Goal: Task Accomplishment & Management: Complete application form

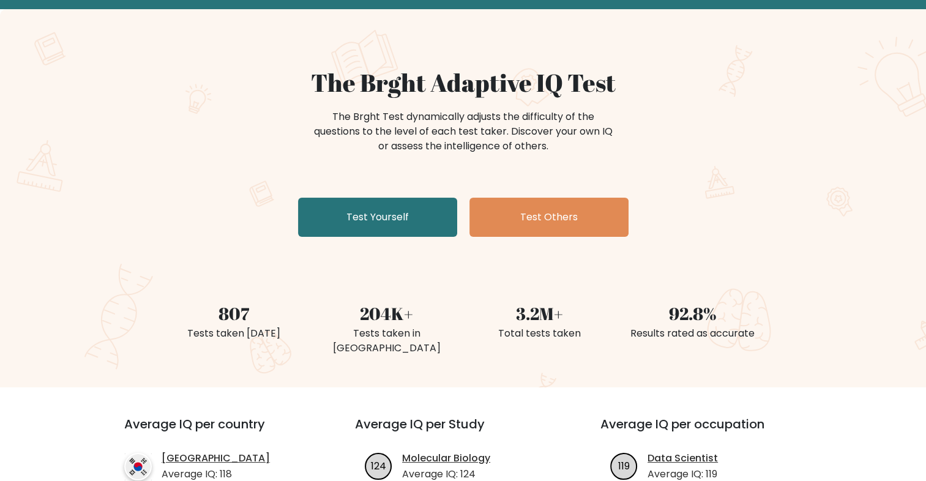
scroll to position [61, 0]
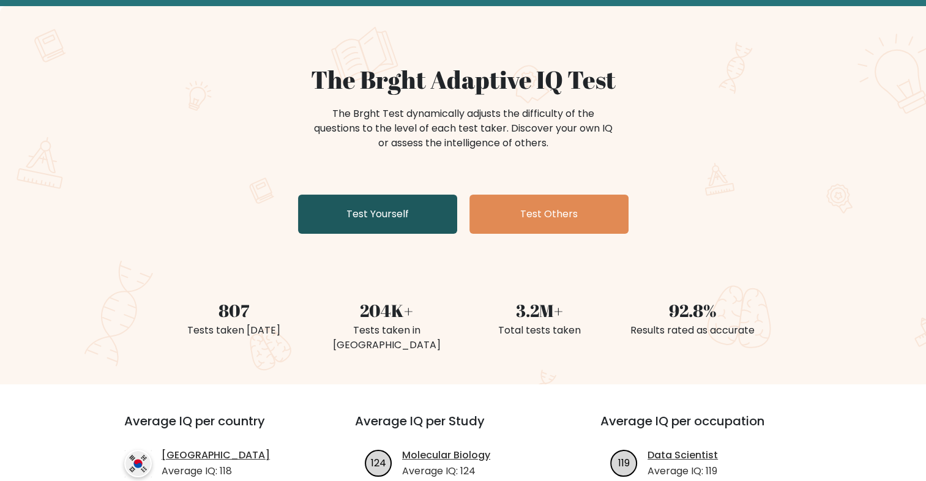
click at [419, 219] on link "Test Yourself" at bounding box center [377, 214] width 159 height 39
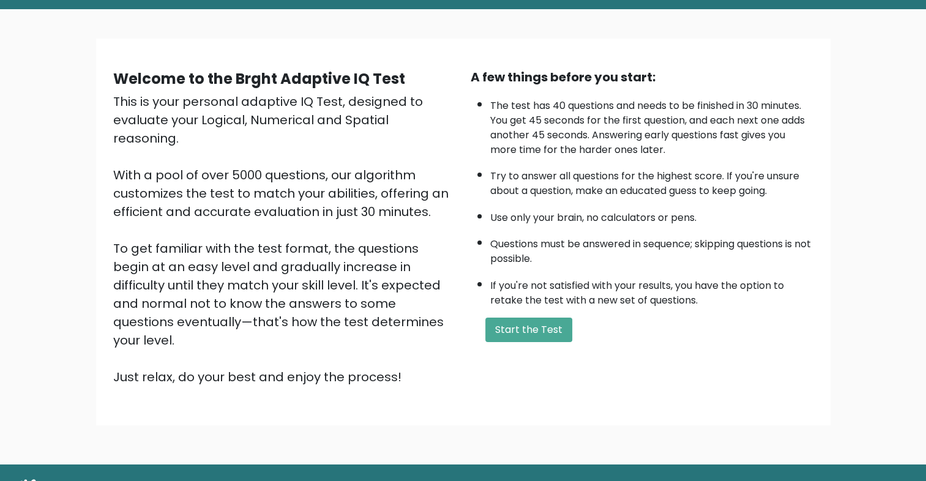
scroll to position [61, 0]
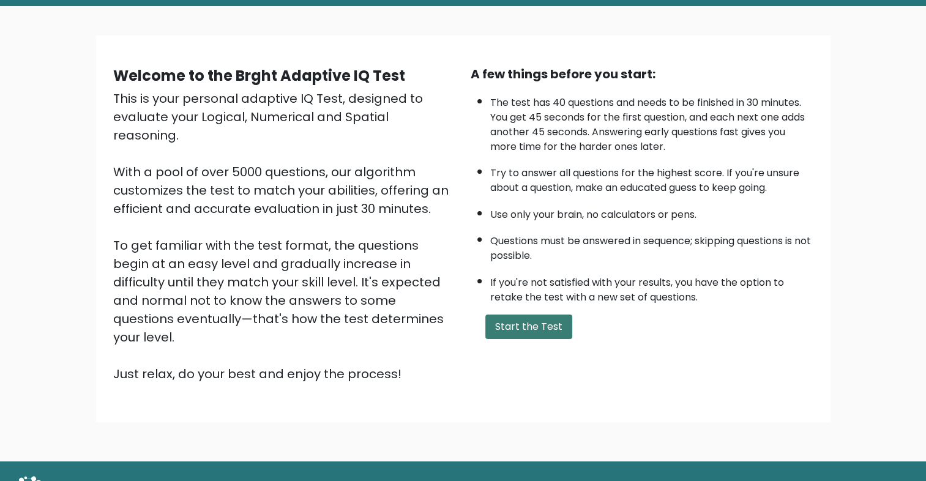
click at [523, 324] on button "Start the Test" at bounding box center [528, 327] width 87 height 24
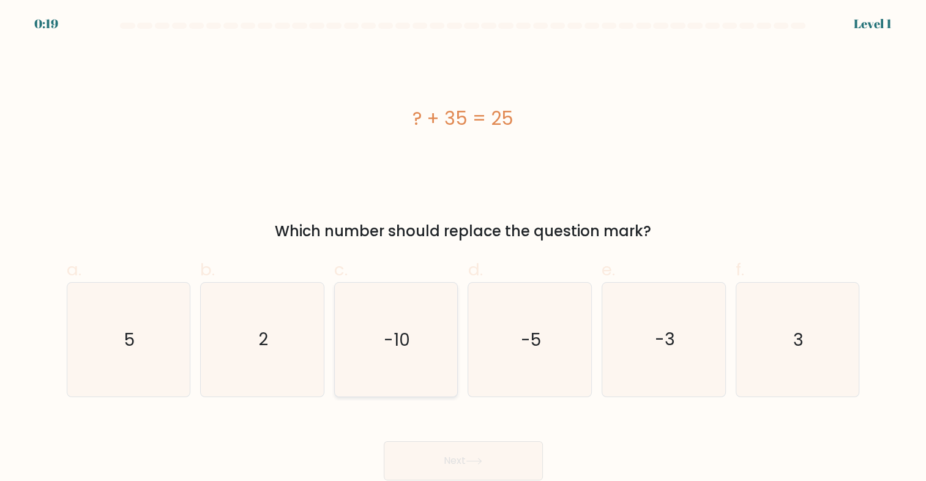
click at [367, 359] on icon "-10" at bounding box center [396, 340] width 114 height 114
click at [463, 249] on input "c. -10" at bounding box center [463, 245] width 1 height 8
radio input "true"
click at [476, 455] on button "Next" at bounding box center [463, 460] width 159 height 39
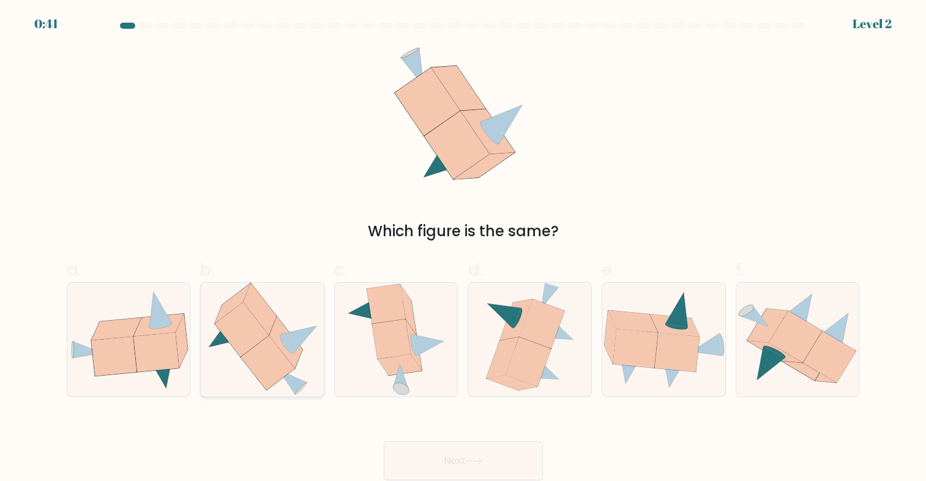
drag, startPoint x: 149, startPoint y: 346, endPoint x: 230, endPoint y: 348, distance: 80.8
click at [156, 346] on icon at bounding box center [155, 352] width 45 height 39
click at [463, 249] on input "a." at bounding box center [463, 245] width 1 height 8
radio input "true"
click at [485, 447] on button "Next" at bounding box center [463, 460] width 159 height 39
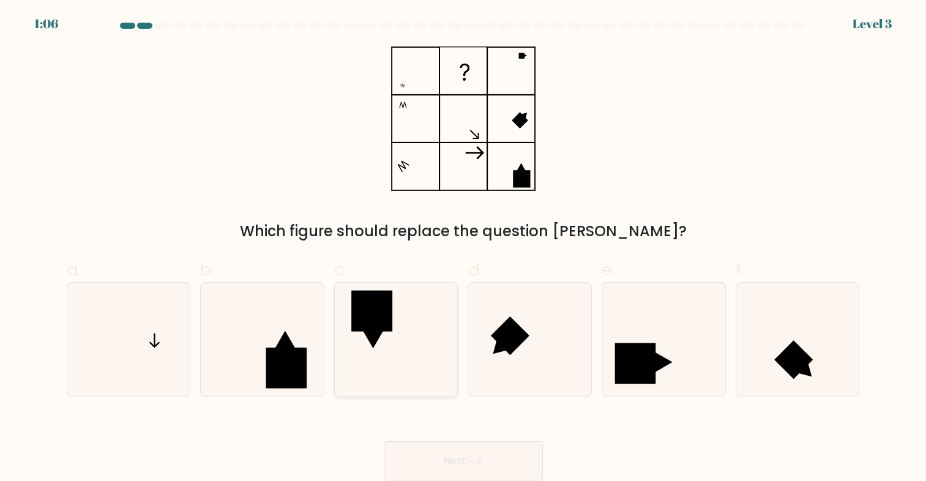
drag, startPoint x: 138, startPoint y: 357, endPoint x: 346, endPoint y: 346, distance: 209.0
click at [138, 357] on icon at bounding box center [129, 340] width 114 height 114
click at [463, 249] on input "a." at bounding box center [463, 245] width 1 height 8
radio input "true"
click at [479, 455] on button "Next" at bounding box center [463, 460] width 159 height 39
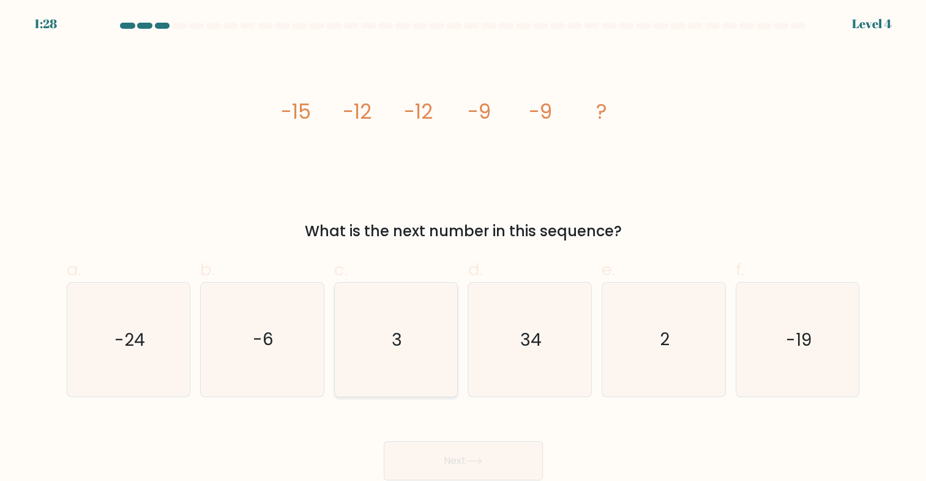
drag, startPoint x: 268, startPoint y: 359, endPoint x: 406, endPoint y: 346, distance: 138.3
click at [268, 358] on icon "-6" at bounding box center [263, 340] width 114 height 114
click at [463, 249] on input "b. -6" at bounding box center [463, 245] width 1 height 8
radio input "true"
click at [470, 449] on button "Next" at bounding box center [463, 460] width 159 height 39
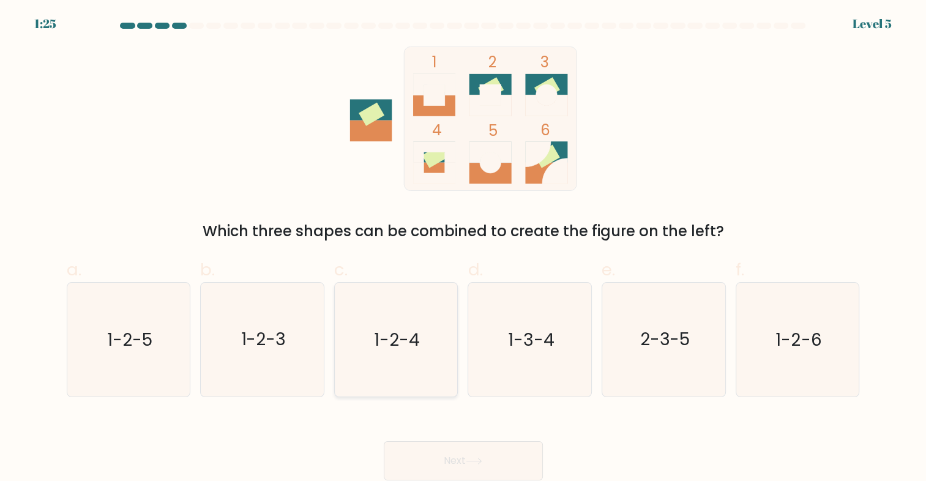
click at [391, 350] on text "1-2-4" at bounding box center [397, 339] width 46 height 24
click at [463, 249] on input "c. 1-2-4" at bounding box center [463, 245] width 1 height 8
radio input "true"
click at [480, 463] on icon at bounding box center [474, 461] width 17 height 7
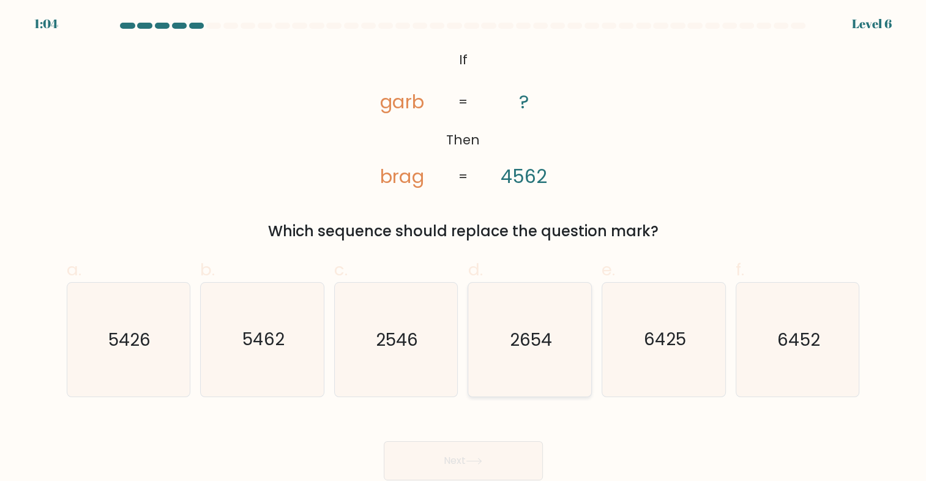
click at [541, 311] on icon "2654" at bounding box center [530, 340] width 114 height 114
click at [464, 249] on input "d. 2654" at bounding box center [463, 245] width 1 height 8
radio input "true"
drag, startPoint x: 457, startPoint y: 462, endPoint x: 441, endPoint y: 405, distance: 58.7
click at [457, 462] on button "Next" at bounding box center [463, 460] width 159 height 39
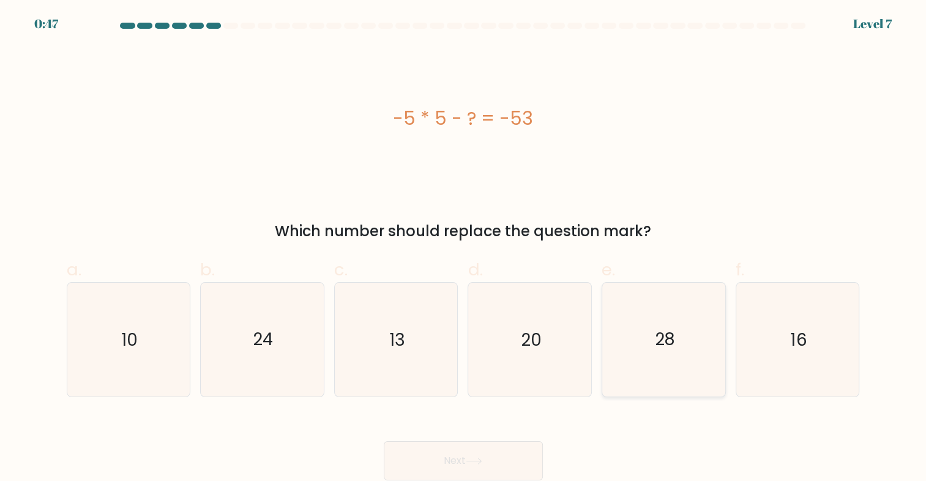
click at [656, 324] on icon "28" at bounding box center [664, 340] width 114 height 114
click at [464, 249] on input "e. 28" at bounding box center [463, 245] width 1 height 8
radio input "true"
click at [443, 469] on button "Next" at bounding box center [463, 460] width 159 height 39
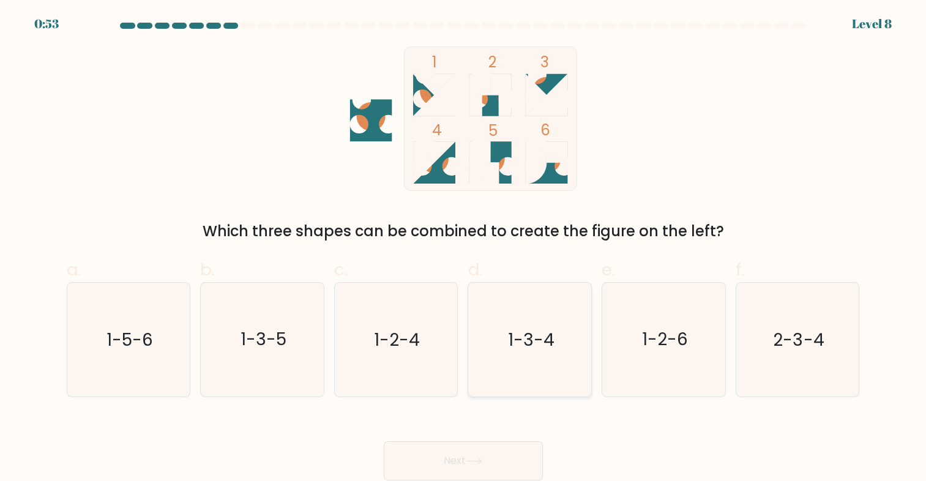
drag, startPoint x: 522, startPoint y: 346, endPoint x: 503, endPoint y: 343, distance: 19.2
click at [522, 343] on text "1-3-4" at bounding box center [531, 339] width 47 height 24
click at [464, 249] on input "d. 1-3-4" at bounding box center [463, 245] width 1 height 8
radio input "true"
drag, startPoint x: 493, startPoint y: 462, endPoint x: 482, endPoint y: 447, distance: 18.0
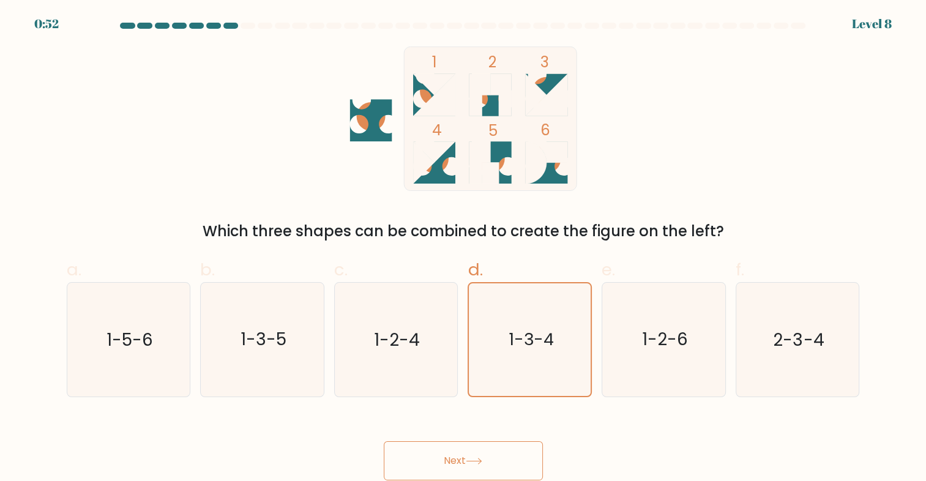
click at [495, 462] on button "Next" at bounding box center [463, 460] width 159 height 39
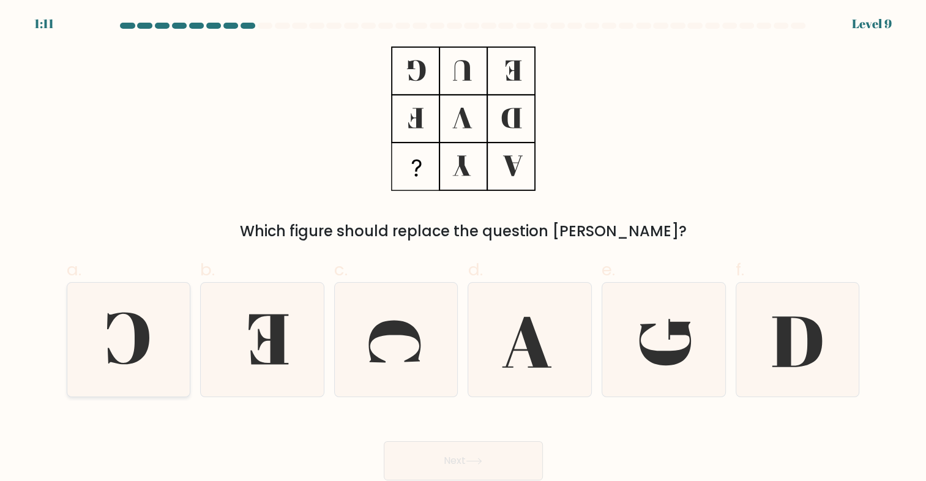
click at [156, 334] on icon at bounding box center [129, 340] width 114 height 114
click at [463, 249] on input "a." at bounding box center [463, 245] width 1 height 8
radio input "true"
click at [271, 339] on icon at bounding box center [269, 340] width 40 height 50
click at [463, 249] on input "b." at bounding box center [463, 245] width 1 height 8
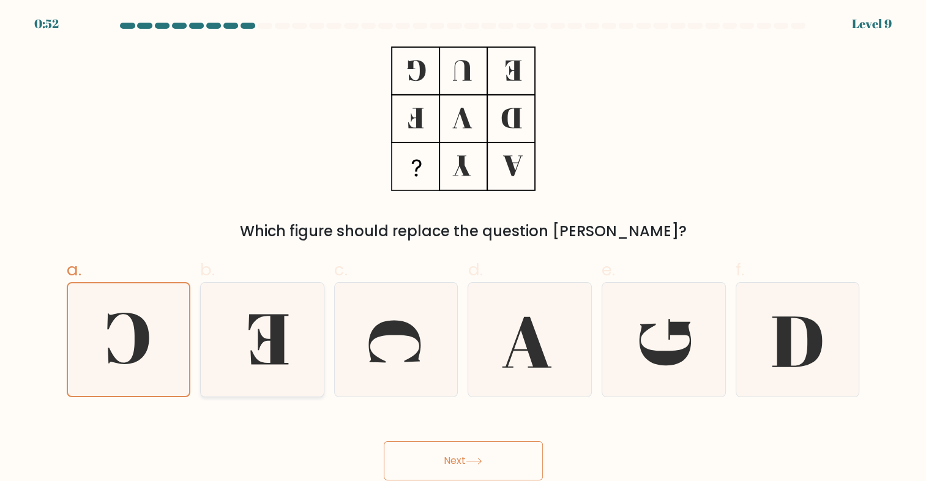
radio input "true"
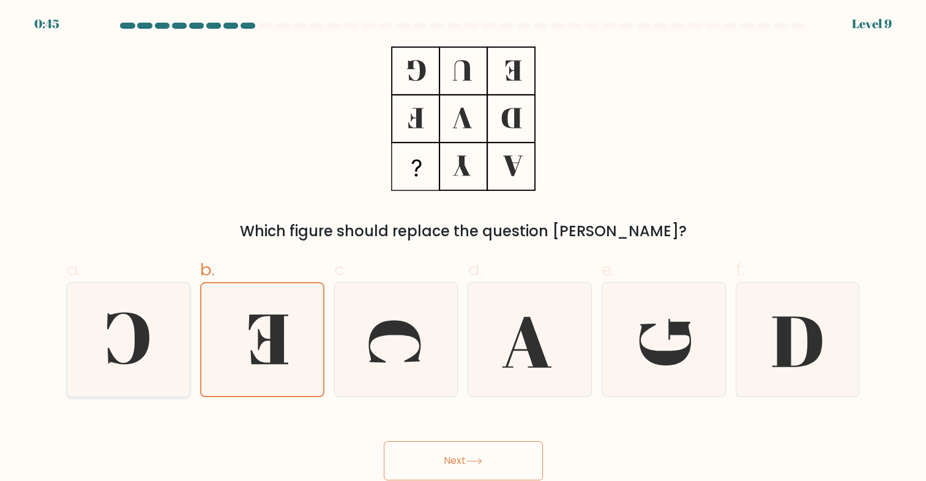
click at [125, 346] on icon at bounding box center [129, 340] width 114 height 114
click at [463, 249] on input "a." at bounding box center [463, 245] width 1 height 8
radio input "true"
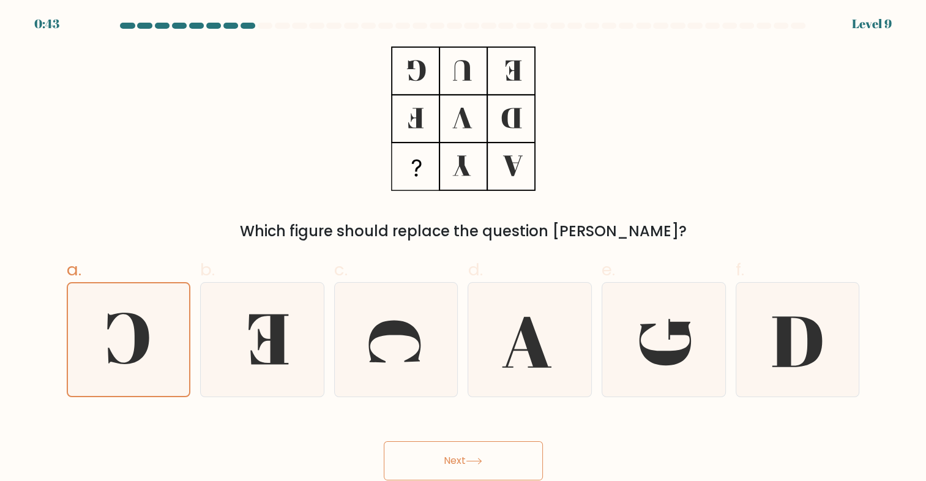
click at [471, 462] on icon at bounding box center [474, 461] width 17 height 7
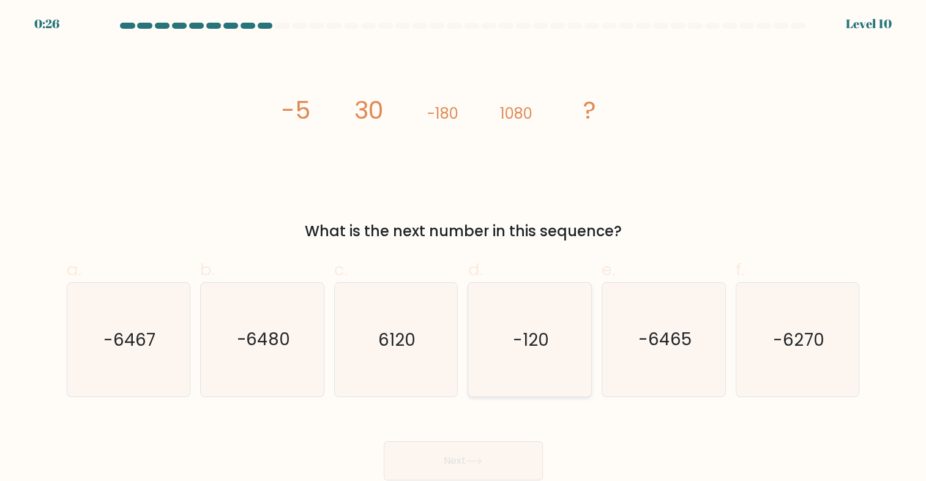
drag, startPoint x: 521, startPoint y: 341, endPoint x: 516, endPoint y: 337, distance: 6.6
click at [522, 342] on text "-120" at bounding box center [531, 339] width 36 height 24
click at [464, 249] on input "d. -120" at bounding box center [463, 245] width 1 height 8
radio input "true"
drag, startPoint x: 491, startPoint y: 458, endPoint x: 477, endPoint y: 441, distance: 22.3
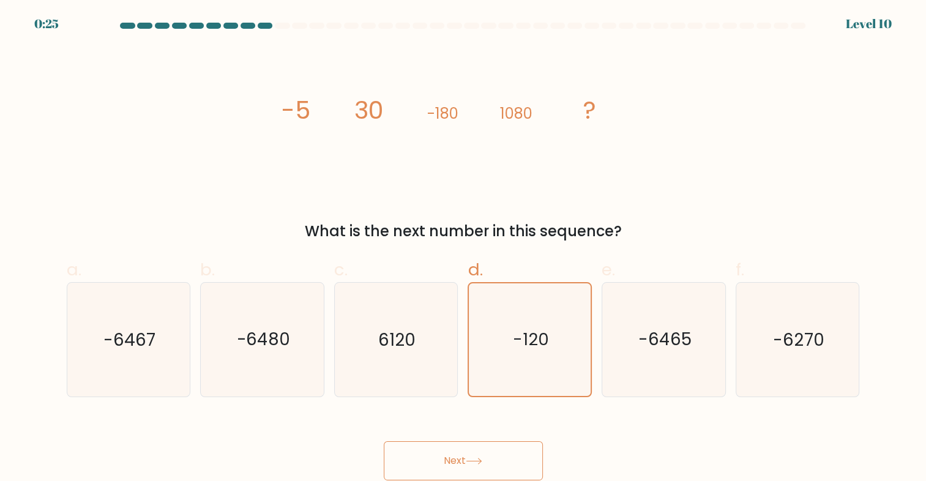
click at [491, 459] on button "Next" at bounding box center [463, 460] width 159 height 39
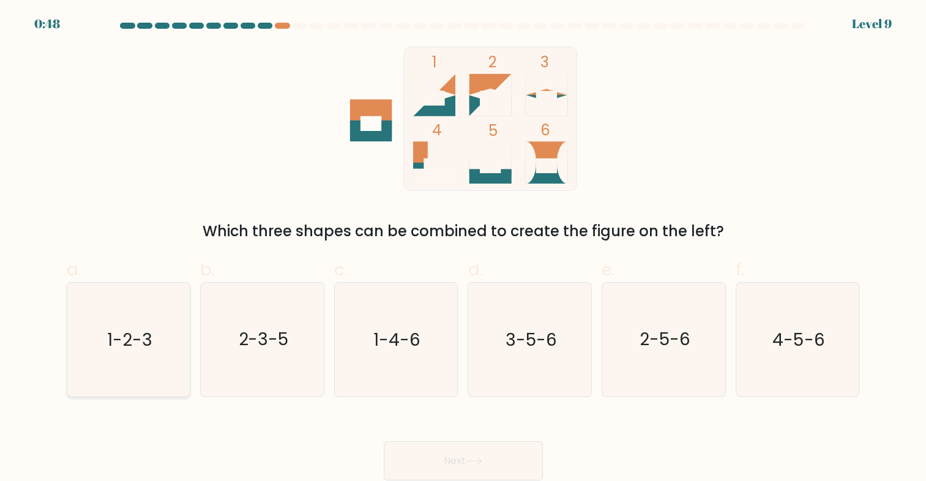
click at [174, 340] on icon "1-2-3" at bounding box center [129, 340] width 114 height 114
click at [463, 249] on input "a. 1-2-3" at bounding box center [463, 245] width 1 height 8
radio input "true"
click at [477, 463] on icon at bounding box center [474, 461] width 17 height 7
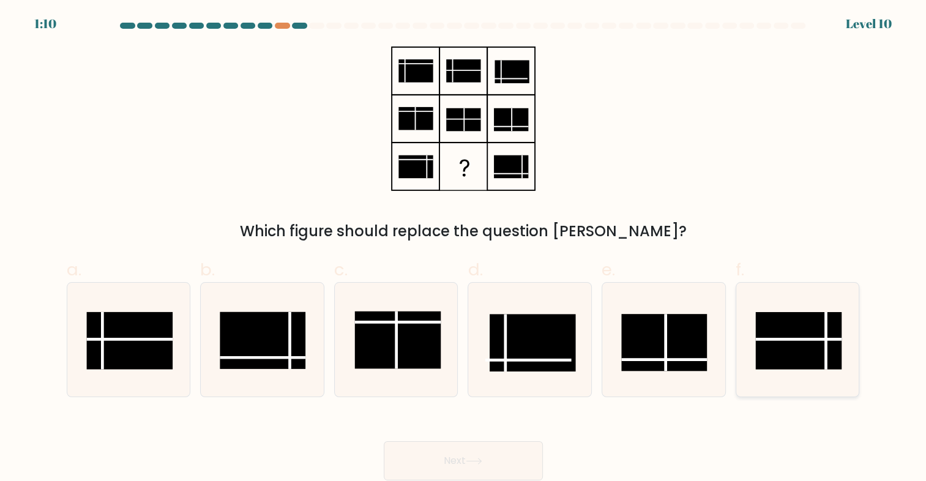
click at [807, 345] on rect at bounding box center [799, 340] width 86 height 57
click at [464, 249] on input "f." at bounding box center [463, 245] width 1 height 8
radio input "true"
click at [525, 471] on button "Next" at bounding box center [463, 460] width 159 height 39
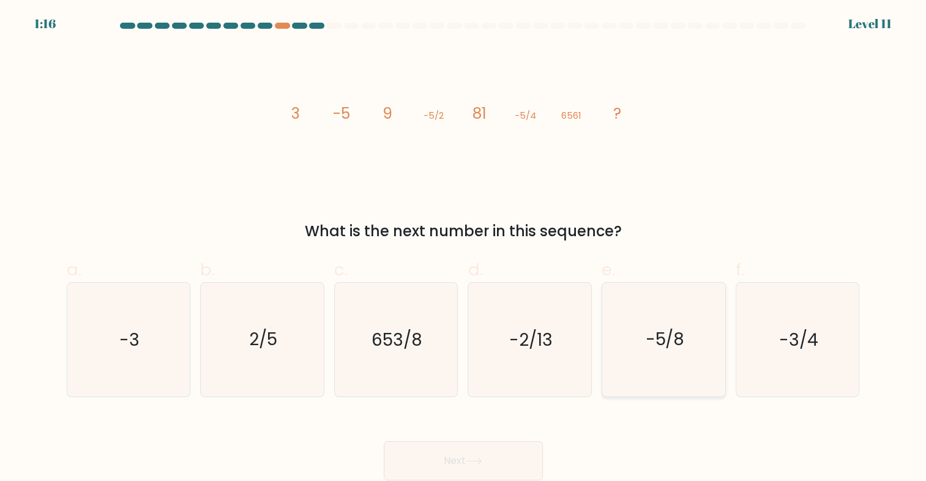
click at [689, 348] on icon "-5/8" at bounding box center [664, 340] width 114 height 114
click at [464, 249] on input "e. -5/8" at bounding box center [463, 245] width 1 height 8
radio input "true"
click at [470, 473] on button "Next" at bounding box center [463, 460] width 159 height 39
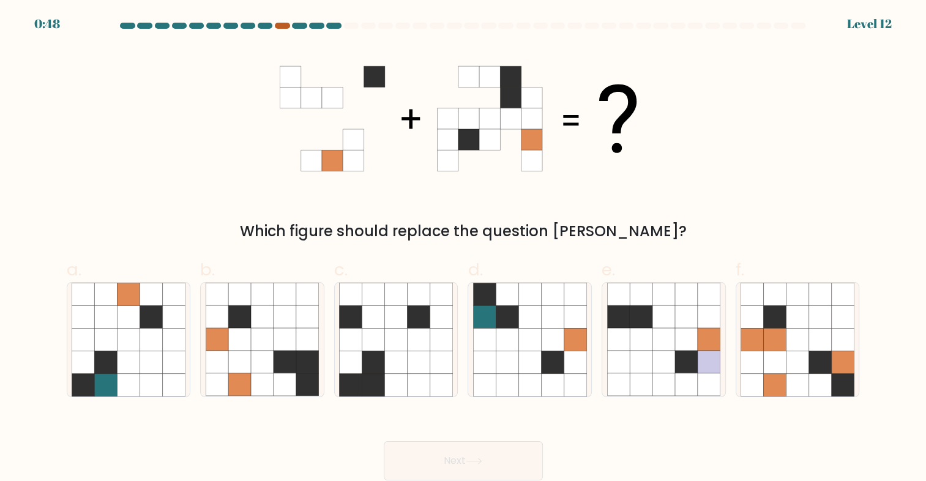
click at [284, 24] on div at bounding box center [282, 26] width 15 height 6
click at [280, 24] on div at bounding box center [282, 26] width 15 height 6
click at [771, 354] on icon at bounding box center [775, 362] width 23 height 23
click at [464, 249] on input "f." at bounding box center [463, 245] width 1 height 8
radio input "true"
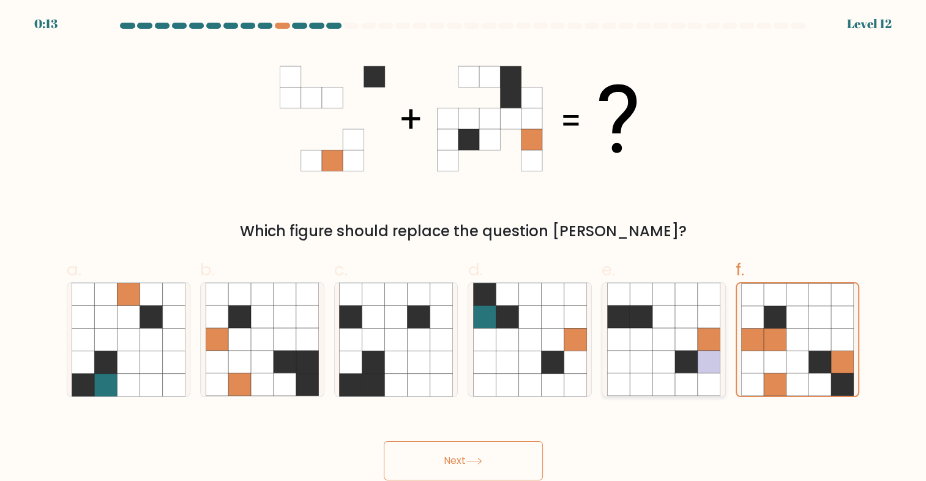
click at [668, 339] on icon at bounding box center [663, 339] width 23 height 23
click at [464, 249] on input "e." at bounding box center [463, 245] width 1 height 8
radio input "true"
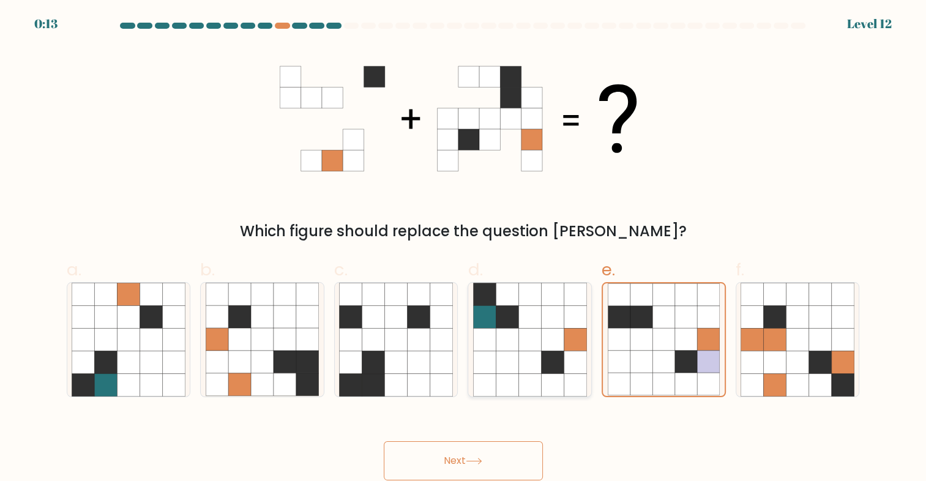
click at [511, 343] on icon at bounding box center [507, 339] width 23 height 23
click at [464, 249] on input "d." at bounding box center [463, 245] width 1 height 8
radio input "true"
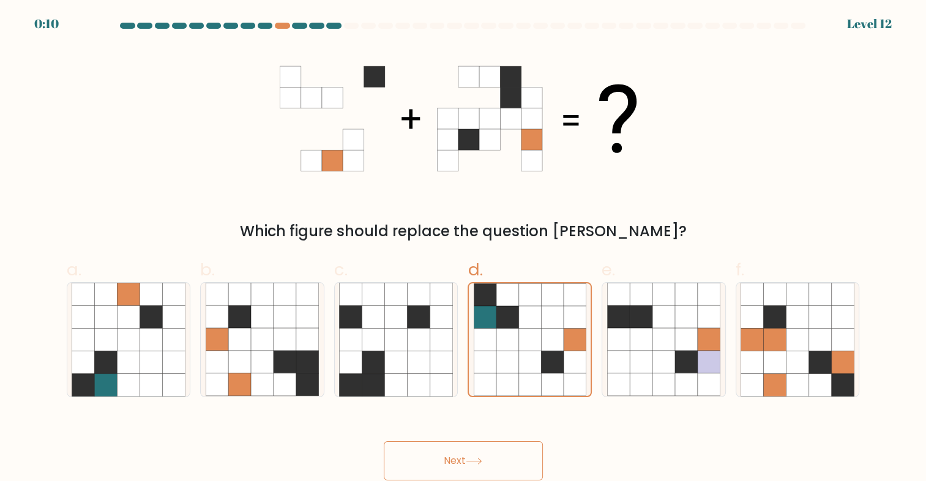
click at [474, 468] on button "Next" at bounding box center [463, 460] width 159 height 39
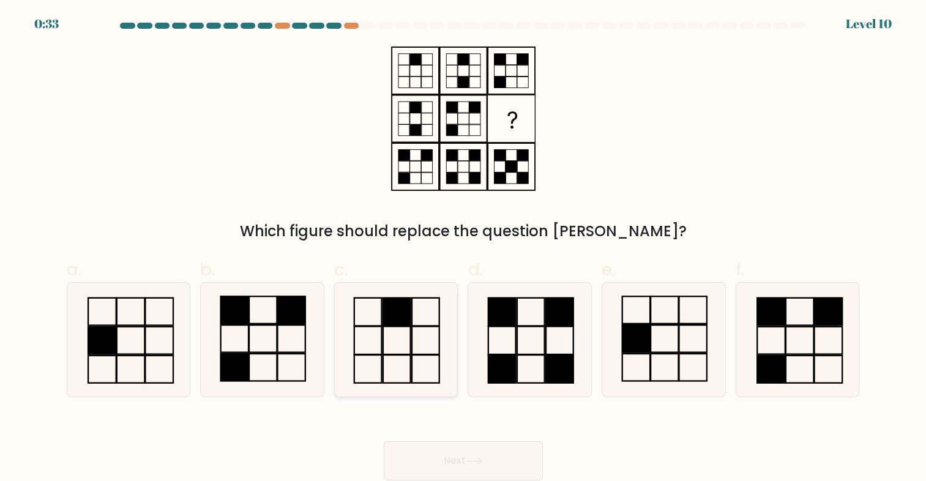
click at [391, 343] on icon at bounding box center [396, 340] width 114 height 114
click at [463, 249] on input "c." at bounding box center [463, 245] width 1 height 8
radio input "true"
drag, startPoint x: 465, startPoint y: 464, endPoint x: 476, endPoint y: 454, distance: 14.7
click at [466, 464] on button "Next" at bounding box center [463, 460] width 159 height 39
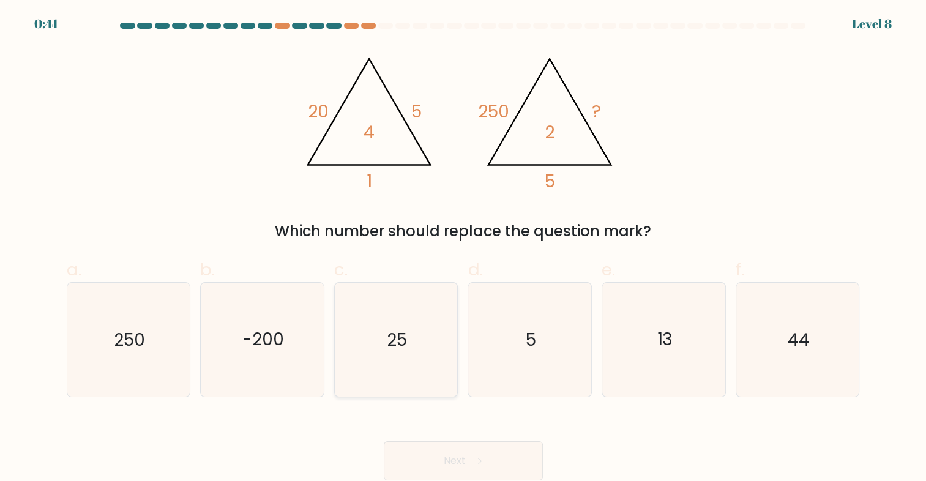
click at [411, 332] on icon "25" at bounding box center [396, 340] width 114 height 114
click at [463, 249] on input "c. 25" at bounding box center [463, 245] width 1 height 8
radio input "true"
click at [469, 460] on icon at bounding box center [474, 461] width 17 height 7
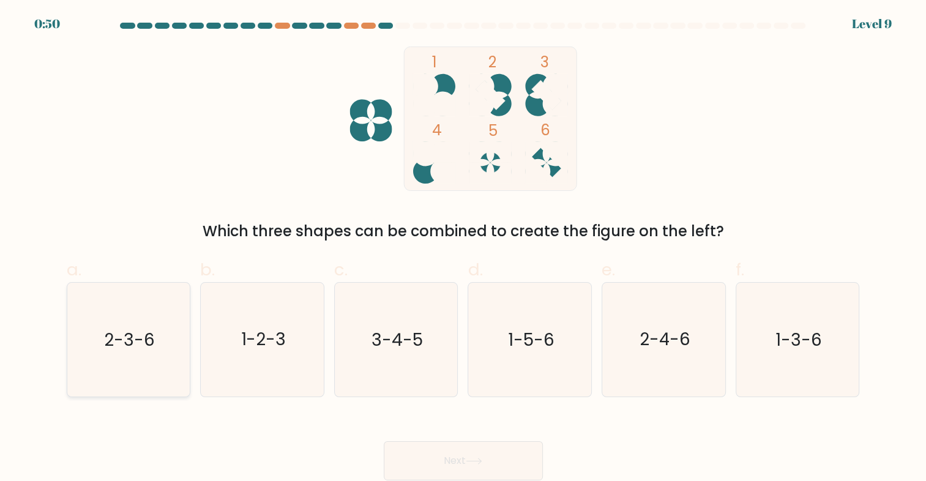
click at [173, 330] on icon "2-3-6" at bounding box center [129, 340] width 114 height 114
click at [463, 249] on input "a. 2-3-6" at bounding box center [463, 245] width 1 height 8
radio input "true"
click at [468, 463] on button "Next" at bounding box center [463, 460] width 159 height 39
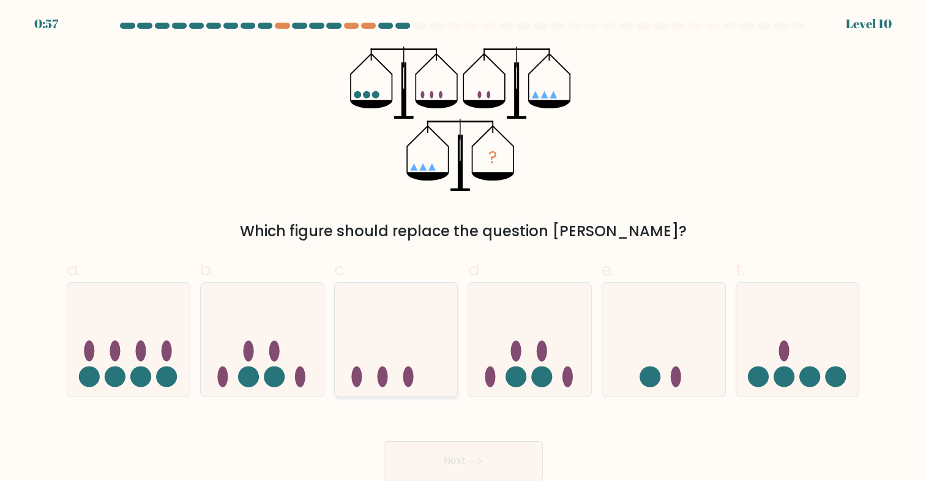
click at [395, 362] on icon at bounding box center [396, 340] width 123 height 102
click at [463, 249] on input "c." at bounding box center [463, 245] width 1 height 8
radio input "true"
drag, startPoint x: 495, startPoint y: 460, endPoint x: 474, endPoint y: 400, distance: 62.9
click at [497, 457] on button "Next" at bounding box center [463, 460] width 159 height 39
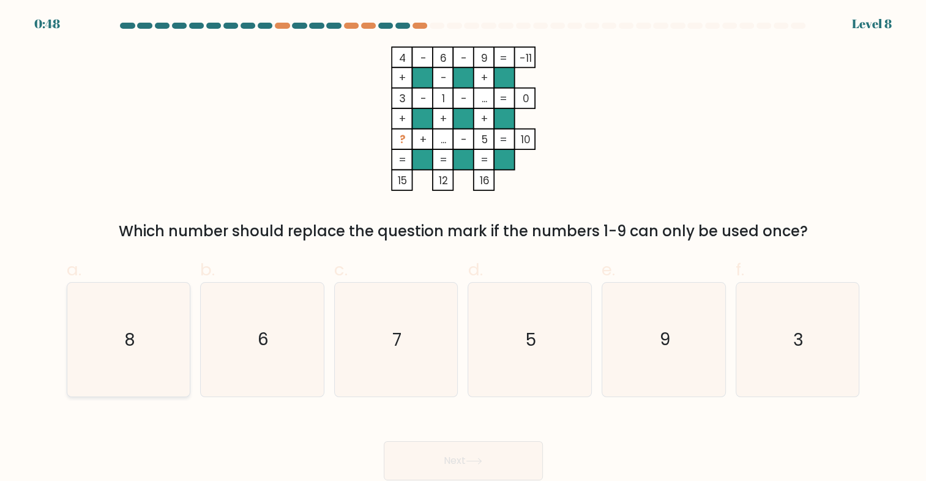
click at [124, 361] on icon "8" at bounding box center [129, 340] width 114 height 114
click at [463, 249] on input "a. 8" at bounding box center [463, 245] width 1 height 8
radio input "true"
click at [463, 458] on button "Next" at bounding box center [463, 460] width 159 height 39
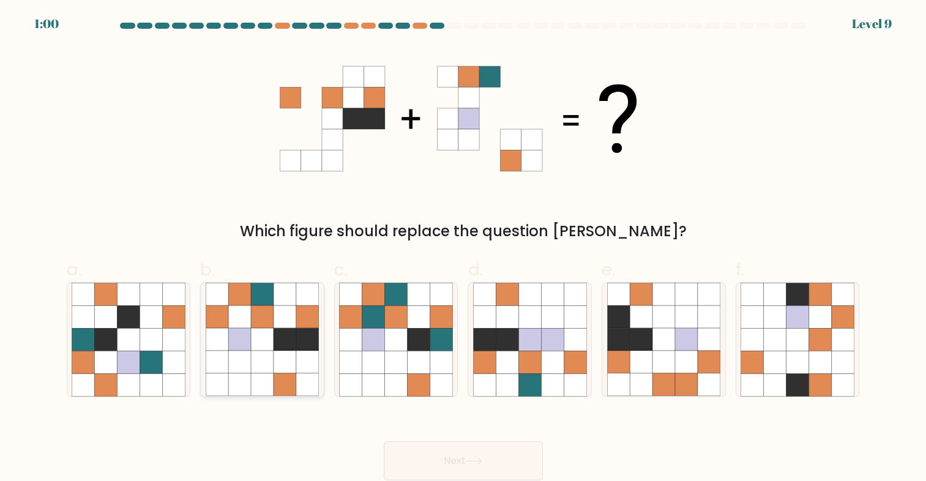
click at [293, 339] on icon at bounding box center [285, 339] width 23 height 23
click at [463, 249] on input "b." at bounding box center [463, 245] width 1 height 8
radio input "true"
click at [470, 465] on icon at bounding box center [474, 461] width 17 height 7
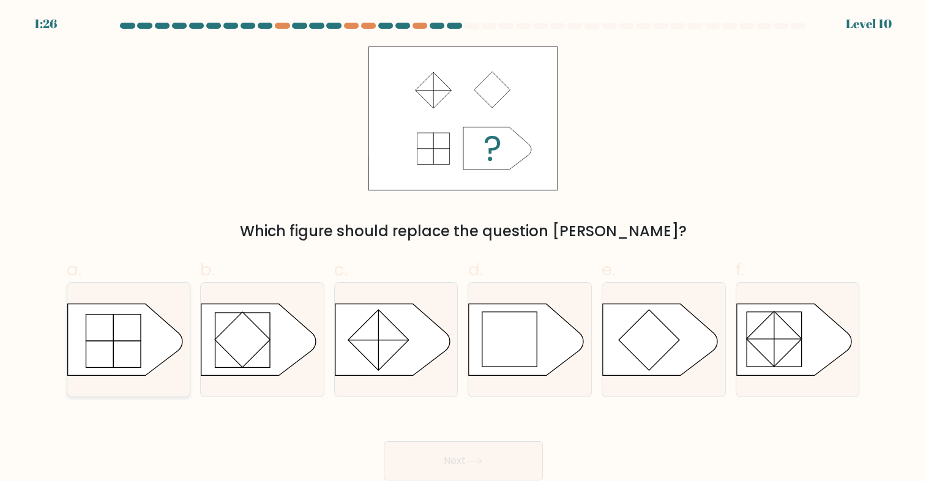
click at [188, 331] on icon at bounding box center [128, 340] width 123 height 73
click at [463, 249] on input "a." at bounding box center [463, 245] width 1 height 8
radio input "true"
click at [440, 457] on button "Next" at bounding box center [463, 460] width 159 height 39
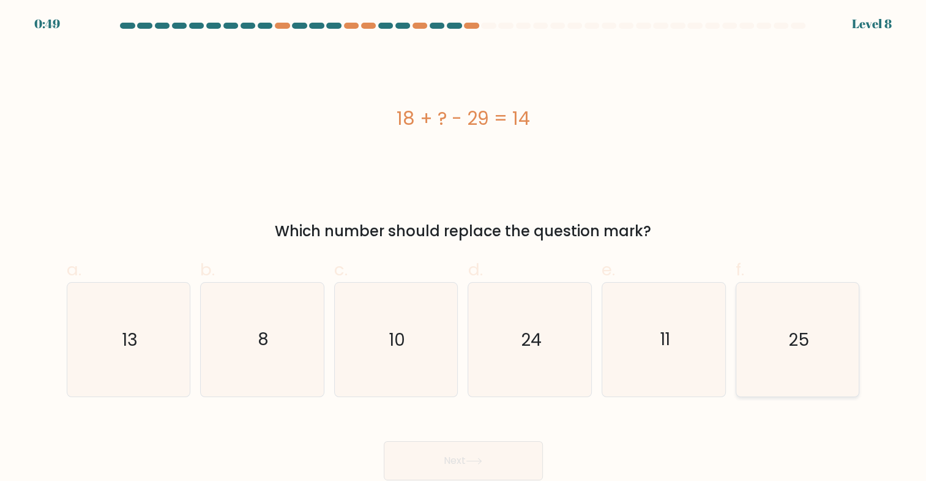
click at [805, 370] on icon "25" at bounding box center [798, 340] width 114 height 114
click at [464, 249] on input "f. 25" at bounding box center [463, 245] width 1 height 8
radio input "true"
click at [448, 444] on button "Next" at bounding box center [463, 460] width 159 height 39
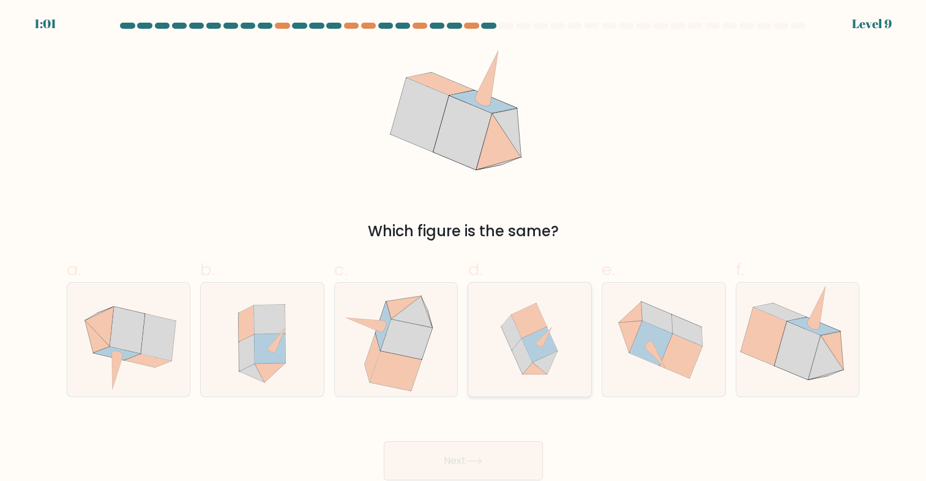
click at [545, 361] on icon at bounding box center [545, 363] width 25 height 24
click at [464, 249] on input "d." at bounding box center [463, 245] width 1 height 8
radio input "true"
click at [506, 455] on button "Next" at bounding box center [463, 460] width 159 height 39
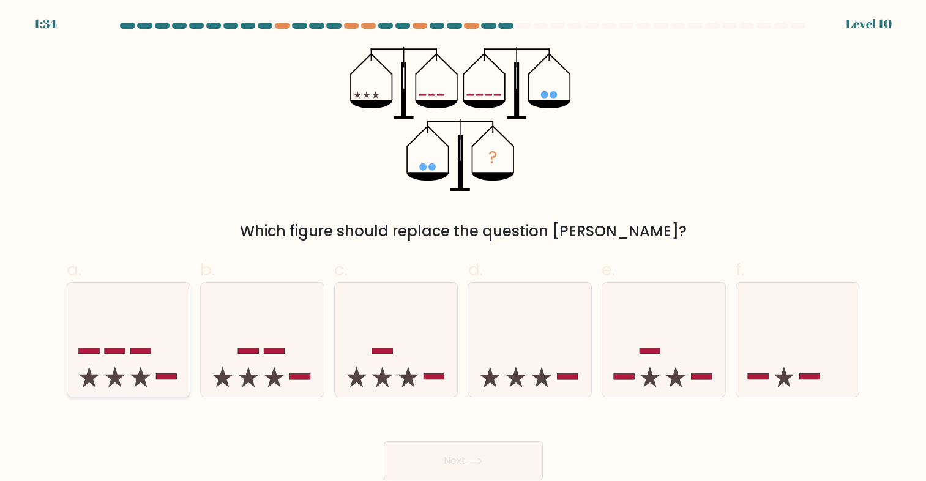
click at [139, 372] on icon at bounding box center [140, 377] width 21 height 21
click at [463, 249] on input "a." at bounding box center [463, 245] width 1 height 8
radio input "true"
click at [488, 471] on button "Next" at bounding box center [463, 460] width 159 height 39
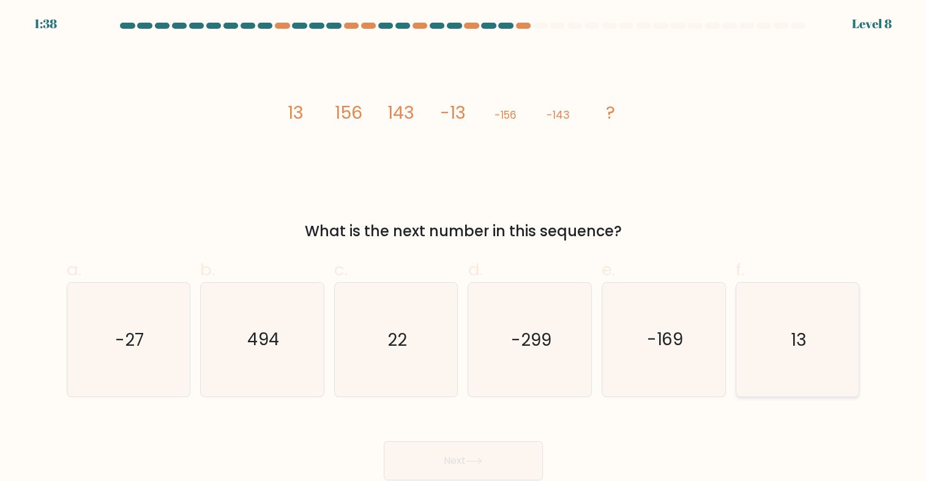
click at [804, 356] on icon "13" at bounding box center [798, 340] width 114 height 114
click at [464, 249] on input "f. 13" at bounding box center [463, 245] width 1 height 8
radio input "true"
click at [473, 457] on button "Next" at bounding box center [463, 460] width 159 height 39
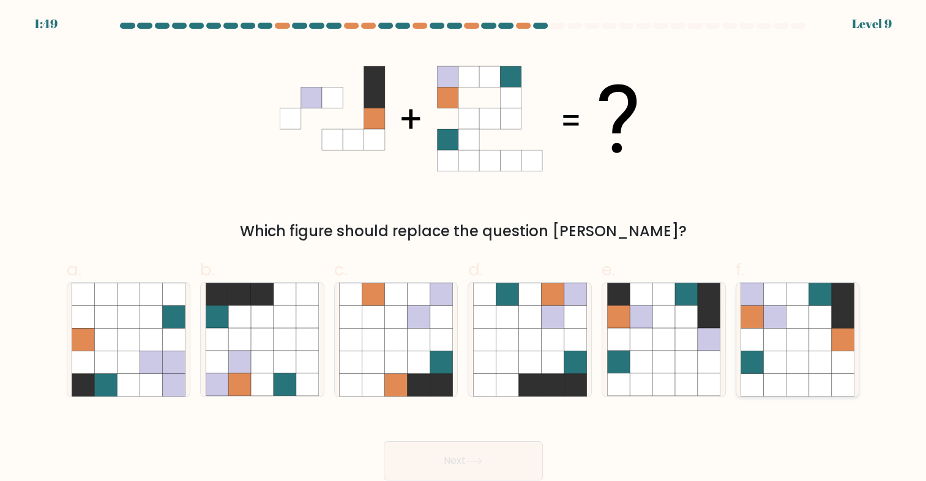
click at [812, 331] on icon at bounding box center [820, 339] width 23 height 23
click at [464, 249] on input "f." at bounding box center [463, 245] width 1 height 8
radio input "true"
drag, startPoint x: 468, startPoint y: 461, endPoint x: 466, endPoint y: 418, distance: 42.9
click at [468, 460] on button "Next" at bounding box center [463, 460] width 159 height 39
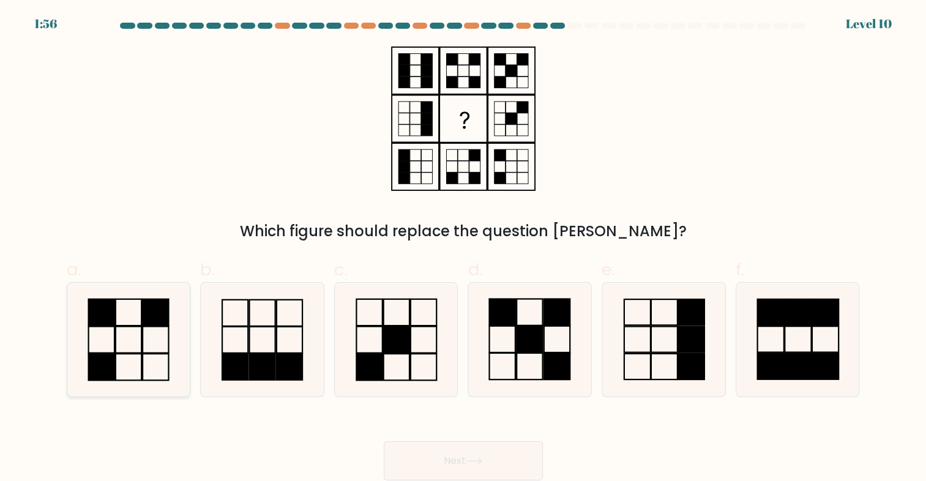
click at [118, 337] on icon at bounding box center [129, 340] width 114 height 114
click at [463, 249] on input "a." at bounding box center [463, 245] width 1 height 8
radio input "true"
click at [486, 459] on button "Next" at bounding box center [463, 460] width 159 height 39
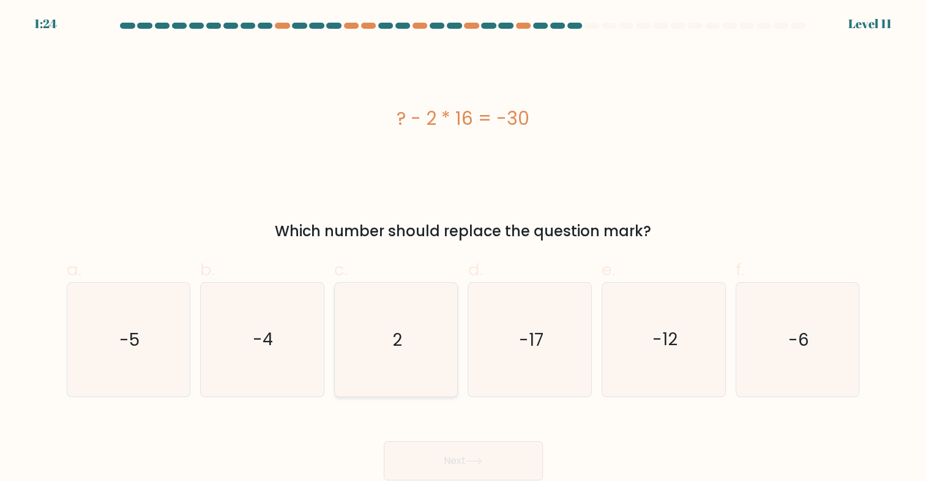
click at [387, 354] on icon "2" at bounding box center [396, 340] width 114 height 114
click at [463, 249] on input "c. 2" at bounding box center [463, 245] width 1 height 8
radio input "true"
click at [510, 466] on button "Next" at bounding box center [463, 460] width 159 height 39
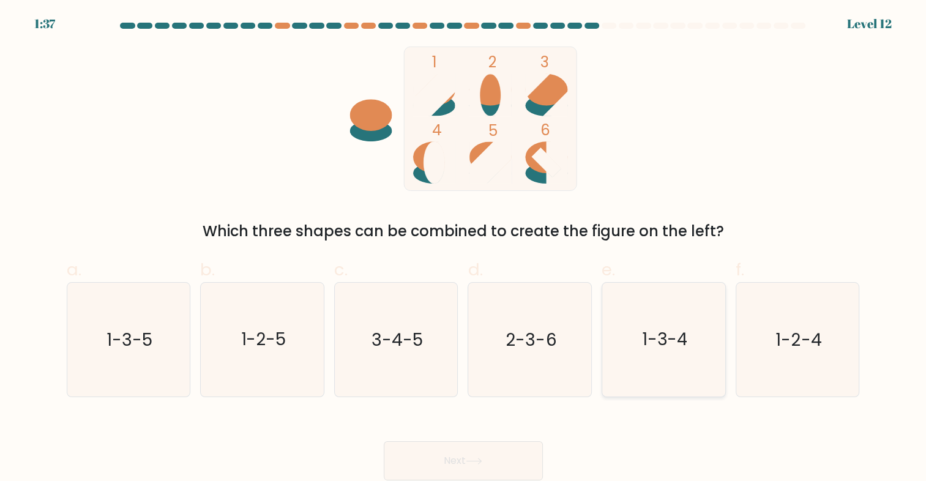
click at [676, 339] on text "1-3-4" at bounding box center [664, 339] width 47 height 24
click at [464, 249] on input "e. 1-3-4" at bounding box center [463, 245] width 1 height 8
radio input "true"
click at [458, 454] on button "Next" at bounding box center [463, 460] width 159 height 39
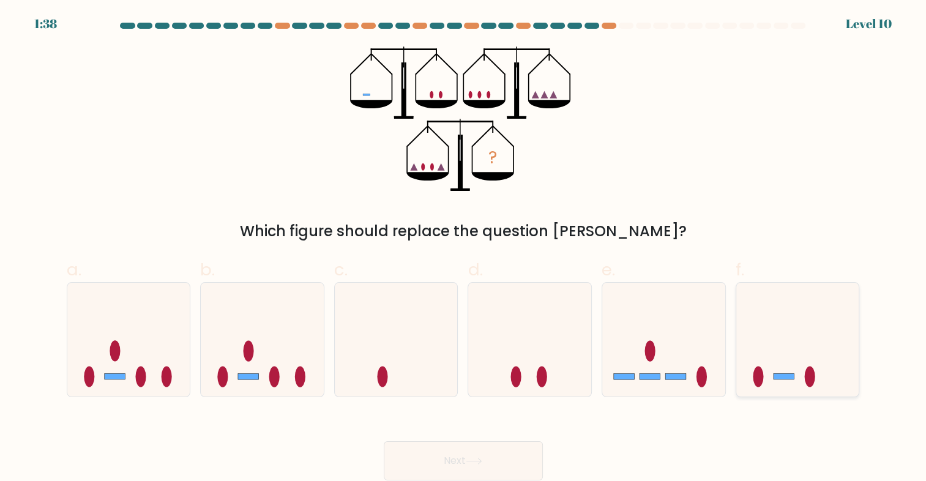
click at [798, 359] on icon at bounding box center [797, 340] width 123 height 102
click at [464, 249] on input "f." at bounding box center [463, 245] width 1 height 8
radio input "true"
drag, startPoint x: 490, startPoint y: 452, endPoint x: 465, endPoint y: 438, distance: 28.2
click at [490, 450] on button "Next" at bounding box center [463, 460] width 159 height 39
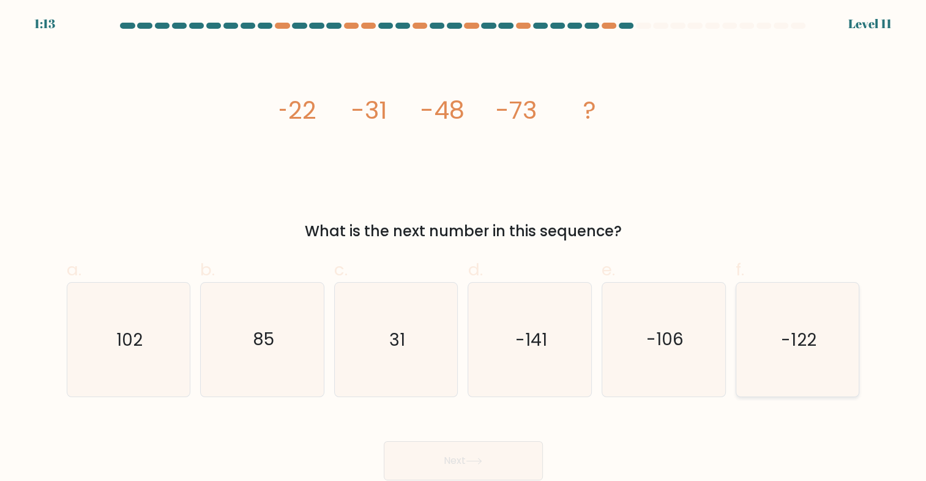
click at [817, 328] on icon "-122" at bounding box center [798, 340] width 114 height 114
click at [464, 249] on input "f. -122" at bounding box center [463, 245] width 1 height 8
radio input "true"
click at [487, 471] on button "Next" at bounding box center [463, 460] width 159 height 39
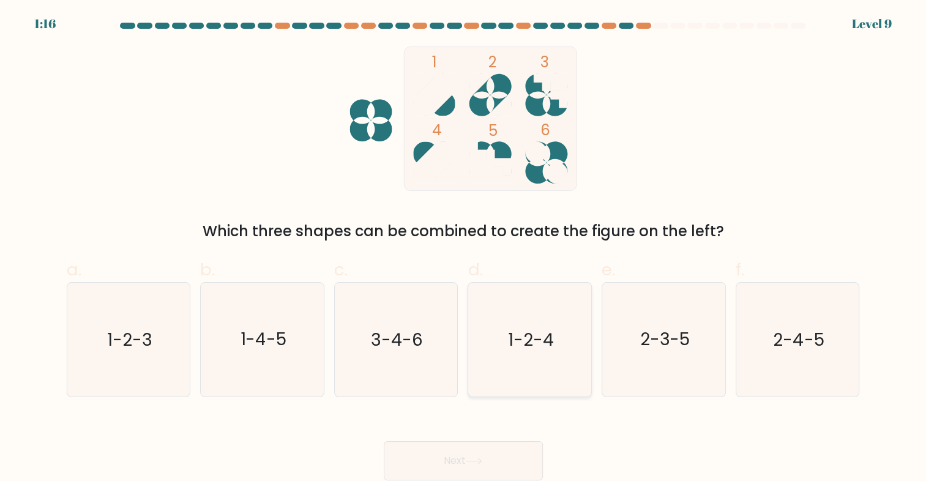
click at [537, 338] on text "1-2-4" at bounding box center [531, 339] width 46 height 24
click at [464, 249] on input "d. 1-2-4" at bounding box center [463, 245] width 1 height 8
radio input "true"
drag, startPoint x: 484, startPoint y: 462, endPoint x: 487, endPoint y: 450, distance: 12.0
click at [482, 459] on icon at bounding box center [474, 461] width 17 height 7
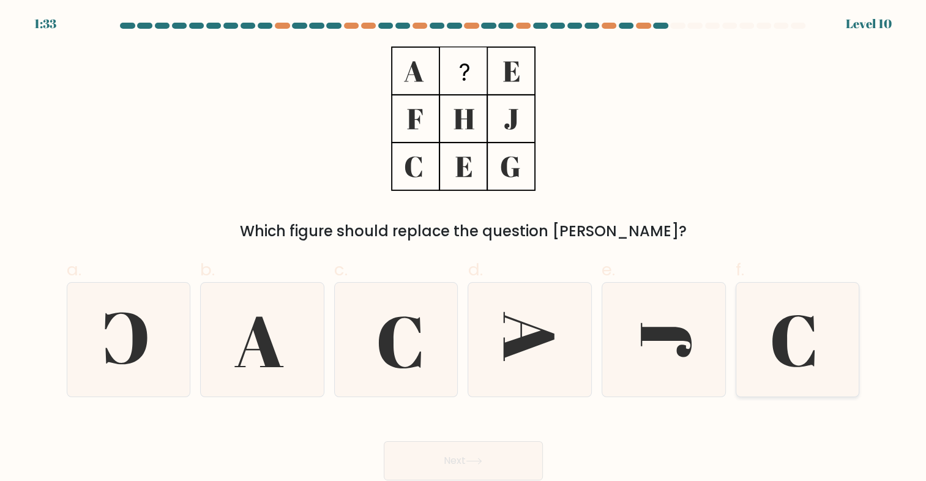
click at [805, 324] on icon at bounding box center [798, 340] width 114 height 114
click at [464, 249] on input "f." at bounding box center [463, 245] width 1 height 8
radio input "true"
click at [457, 466] on button "Next" at bounding box center [463, 460] width 159 height 39
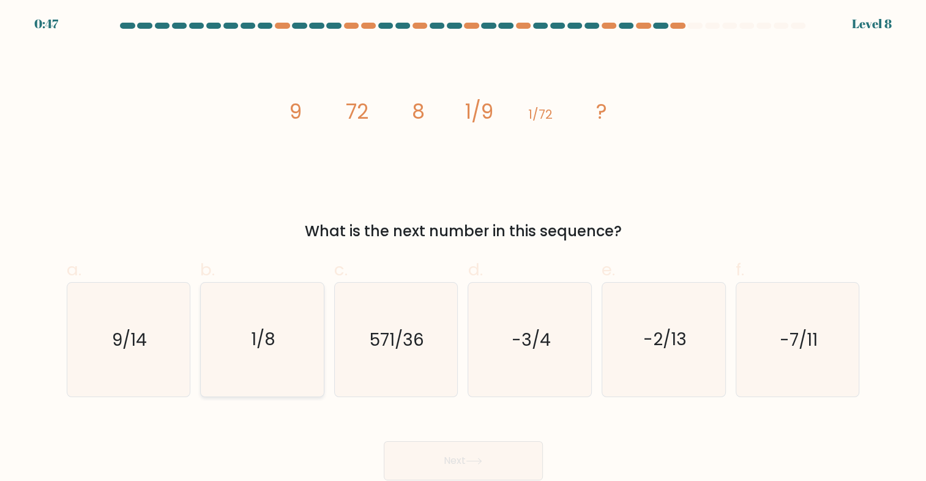
click at [260, 345] on text "1/8" at bounding box center [263, 339] width 24 height 24
click at [463, 249] on input "b. 1/8" at bounding box center [463, 245] width 1 height 8
radio input "true"
click at [508, 464] on button "Next" at bounding box center [463, 460] width 159 height 39
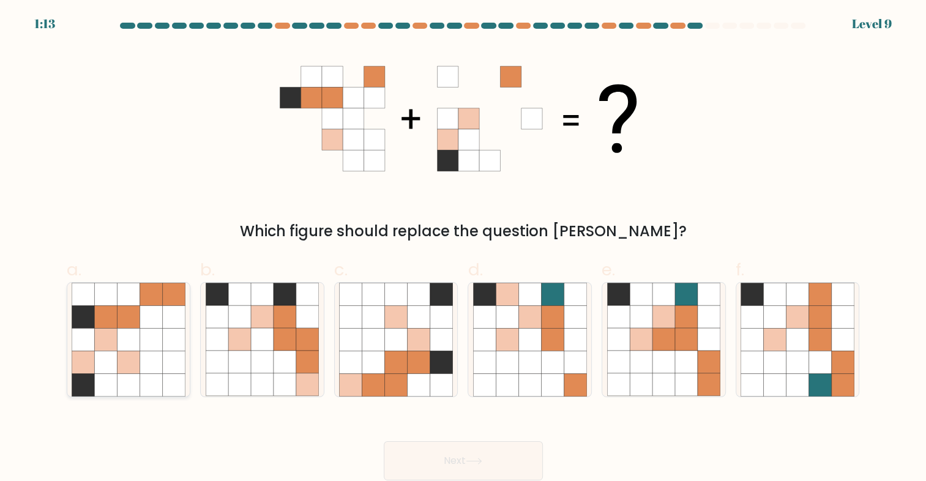
click at [154, 353] on icon at bounding box center [151, 362] width 23 height 23
click at [463, 249] on input "a." at bounding box center [463, 245] width 1 height 8
radio input "true"
click at [477, 458] on icon at bounding box center [474, 461] width 17 height 7
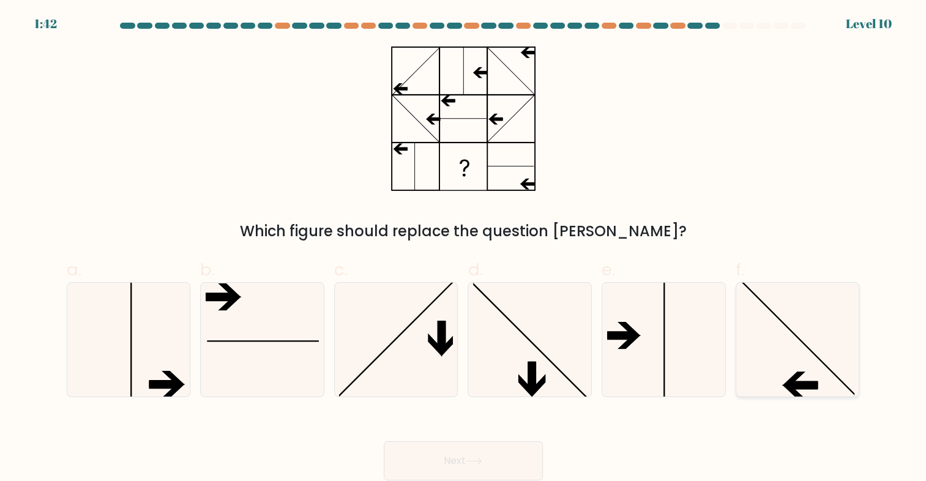
click at [794, 356] on icon at bounding box center [798, 340] width 114 height 114
click at [464, 249] on input "f." at bounding box center [463, 245] width 1 height 8
radio input "true"
click at [463, 457] on button "Next" at bounding box center [463, 460] width 159 height 39
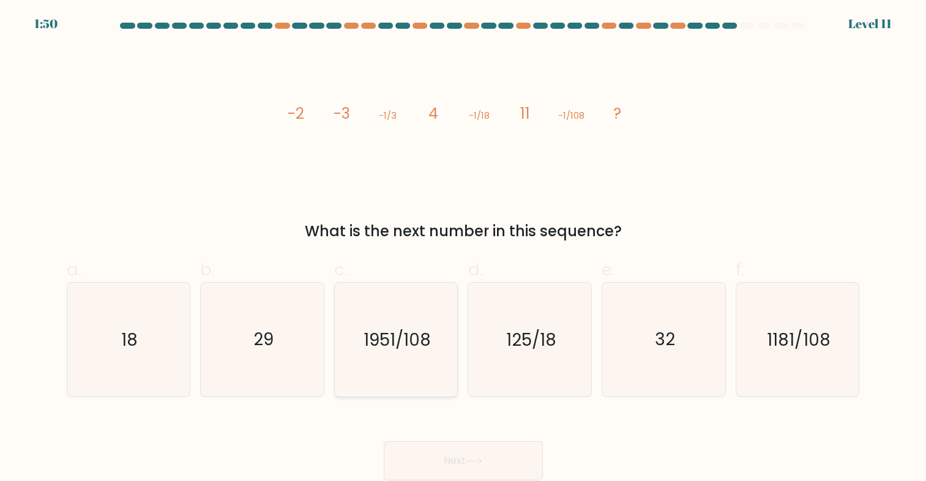
drag, startPoint x: 142, startPoint y: 334, endPoint x: 343, endPoint y: 391, distance: 209.3
click at [148, 332] on icon "18" at bounding box center [129, 340] width 114 height 114
click at [463, 249] on input "a. 18" at bounding box center [463, 245] width 1 height 8
radio input "true"
click at [465, 473] on button "Next" at bounding box center [463, 460] width 159 height 39
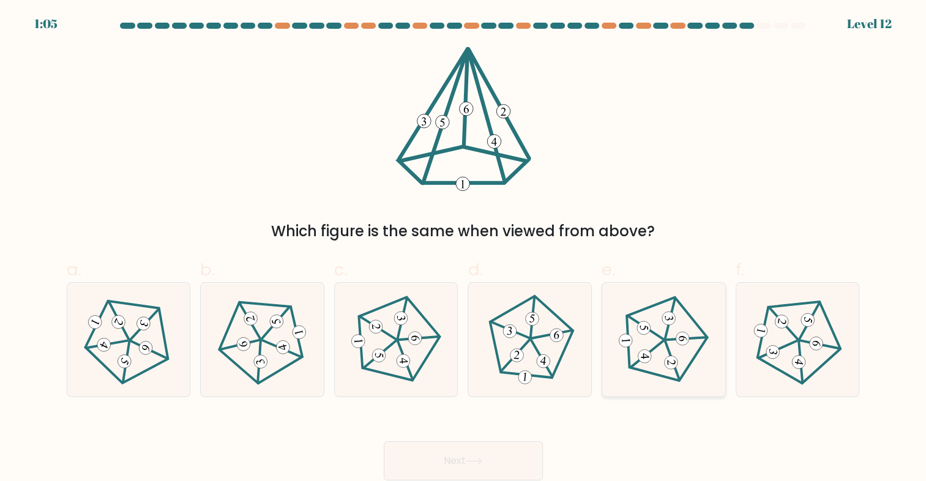
drag, startPoint x: 687, startPoint y: 343, endPoint x: 616, endPoint y: 389, distance: 84.5
click at [684, 345] on 515 at bounding box center [683, 339] width 14 height 14
click at [464, 249] on input "e." at bounding box center [463, 245] width 1 height 8
radio input "true"
drag, startPoint x: 470, startPoint y: 468, endPoint x: 576, endPoint y: 443, distance: 108.7
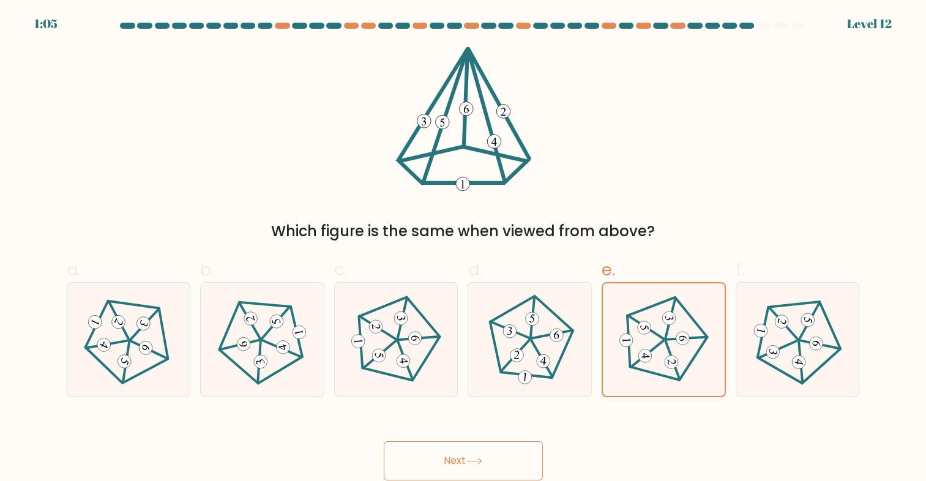
click at [476, 466] on button "Next" at bounding box center [463, 460] width 159 height 39
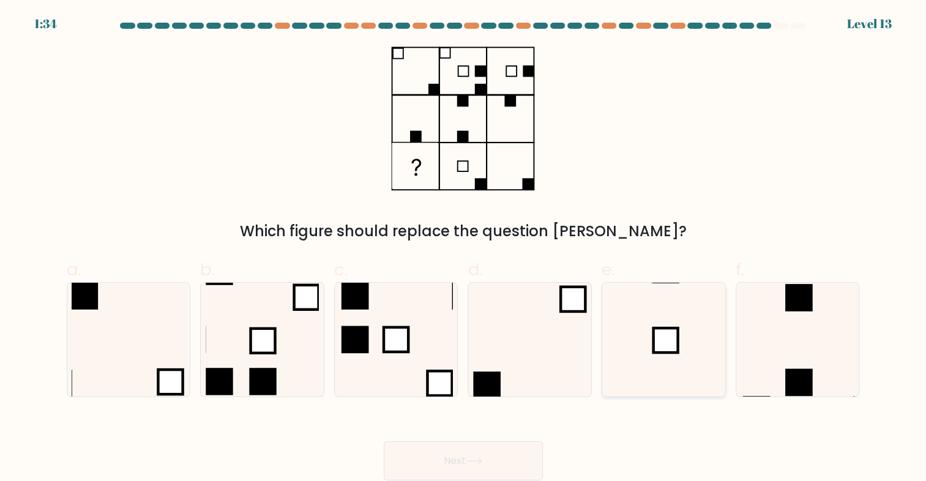
drag, startPoint x: 818, startPoint y: 364, endPoint x: 710, endPoint y: 366, distance: 108.4
click at [818, 364] on icon at bounding box center [798, 340] width 114 height 114
click at [464, 249] on input "f." at bounding box center [463, 245] width 1 height 8
radio input "true"
drag, startPoint x: 495, startPoint y: 464, endPoint x: 525, endPoint y: 443, distance: 37.0
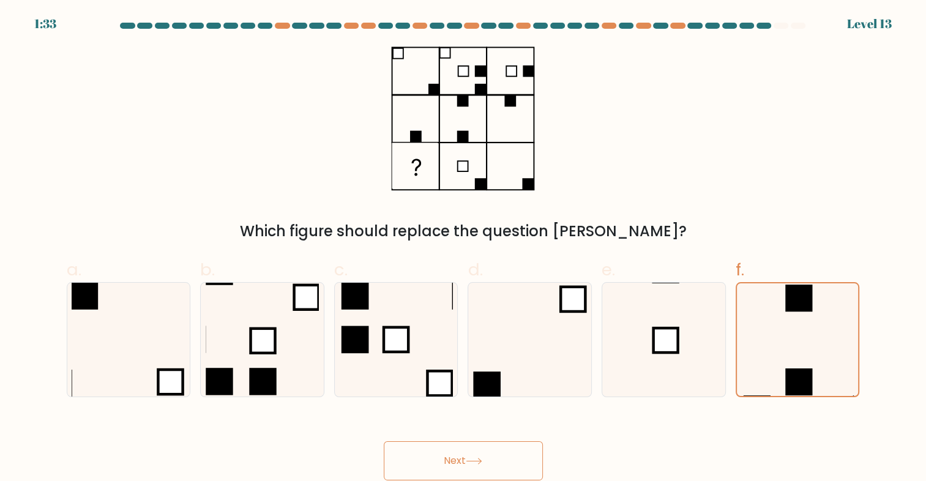
click at [496, 462] on button "Next" at bounding box center [463, 460] width 159 height 39
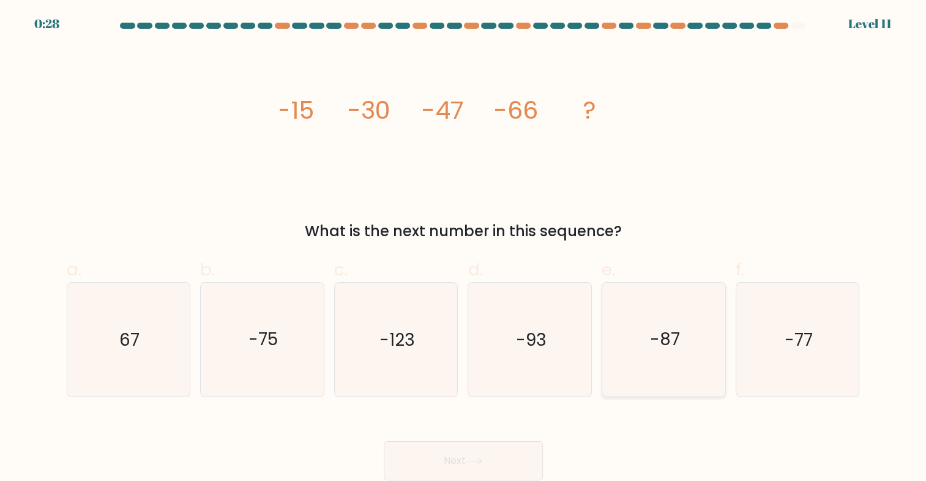
click at [663, 342] on text "-87" at bounding box center [665, 339] width 30 height 24
click at [464, 249] on input "e. -87" at bounding box center [463, 245] width 1 height 8
radio input "true"
click at [464, 465] on button "Next" at bounding box center [463, 460] width 159 height 39
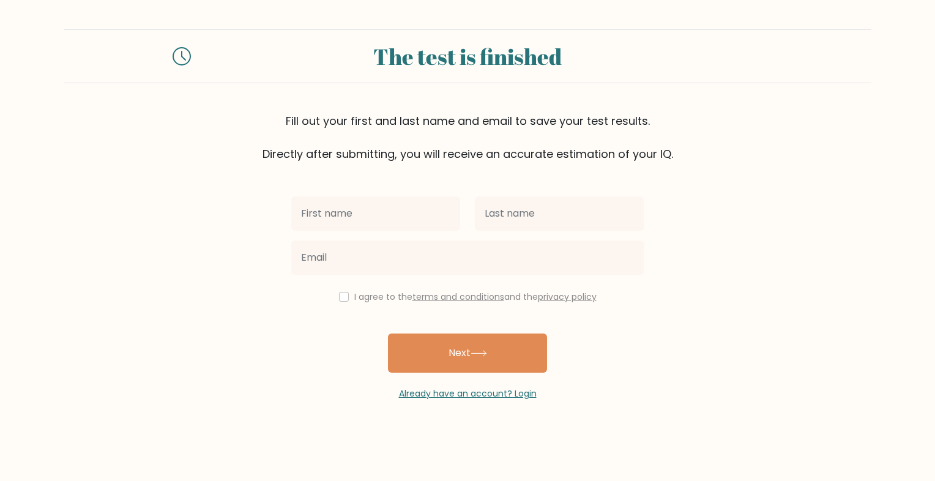
click at [389, 202] on input "text" at bounding box center [375, 213] width 169 height 34
type input "Riboroso"
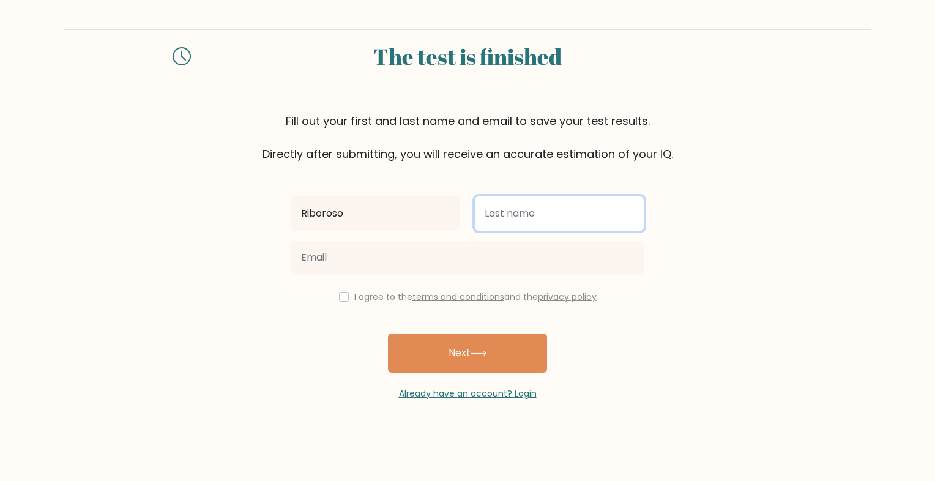
click at [507, 219] on input "text" at bounding box center [559, 213] width 169 height 34
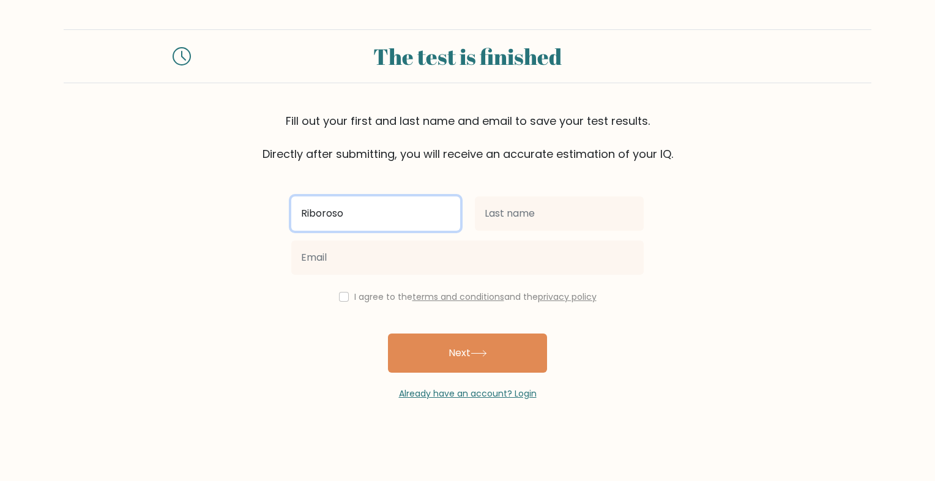
drag, startPoint x: 375, startPoint y: 214, endPoint x: 259, endPoint y: 216, distance: 116.3
click at [259, 216] on form "The test is finished Fill out your first and last name and email to save your t…" at bounding box center [467, 214] width 935 height 371
type input "Reyniel"
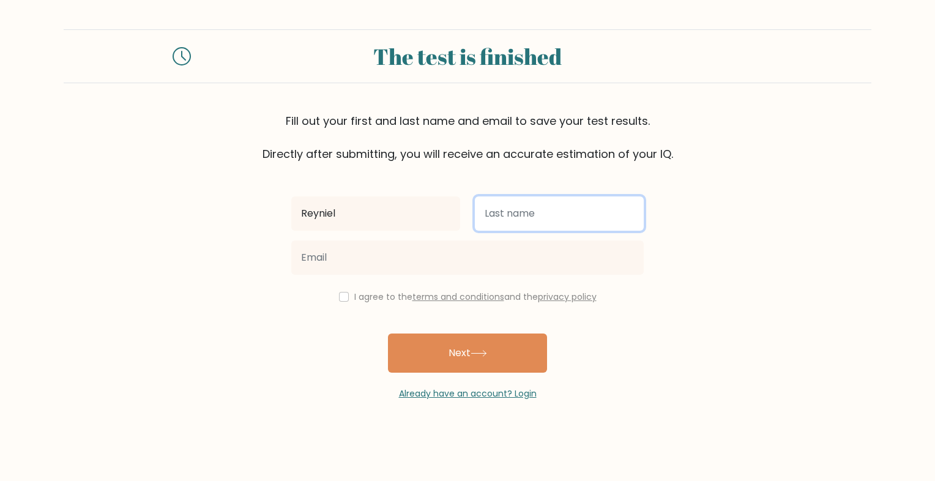
click at [528, 203] on input "text" at bounding box center [559, 213] width 169 height 34
type input "Riboroso"
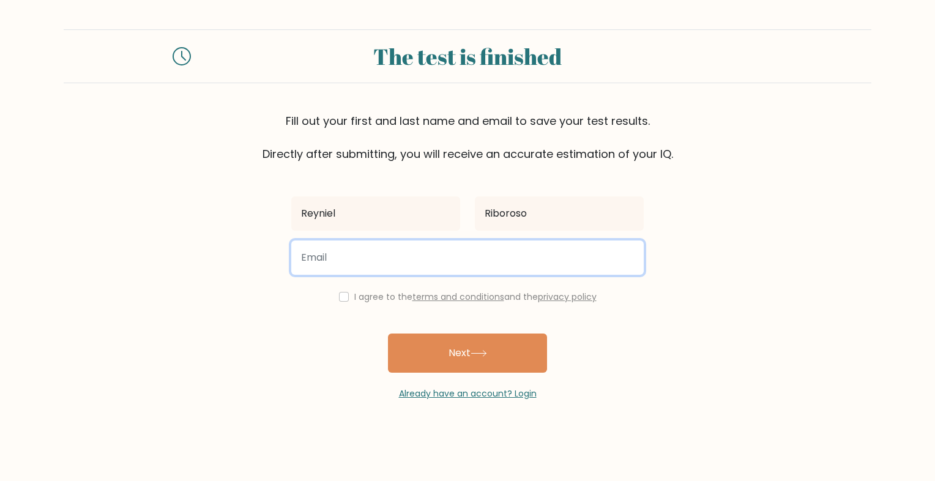
click at [514, 250] on input "email" at bounding box center [467, 258] width 353 height 34
type input "R"
type input "reynieltundag1020@gmail.com"
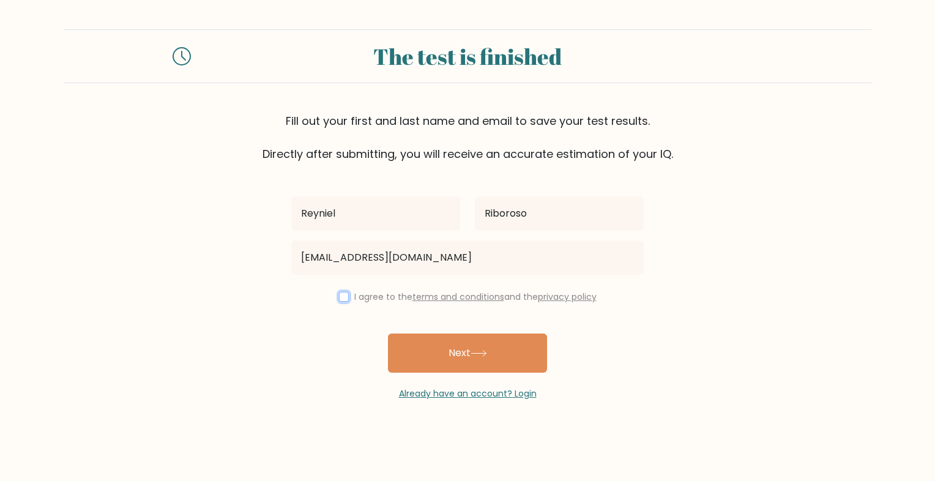
click at [342, 300] on input "checkbox" at bounding box center [344, 297] width 10 height 10
checkbox input "true"
click at [459, 357] on button "Next" at bounding box center [467, 353] width 159 height 39
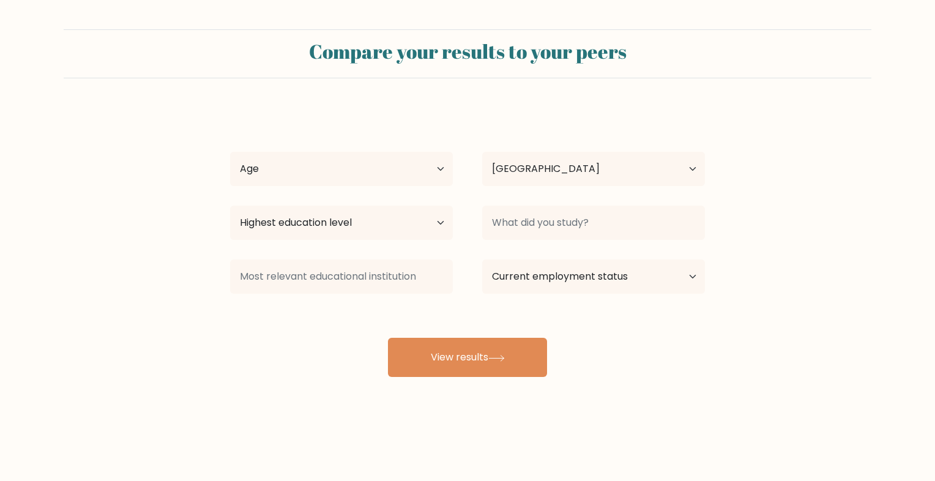
select select "PH"
click at [449, 173] on select "Age Under [DEMOGRAPHIC_DATA] [DEMOGRAPHIC_DATA] [DEMOGRAPHIC_DATA] [DEMOGRAPHIC…" at bounding box center [341, 169] width 223 height 34
select select "18_24"
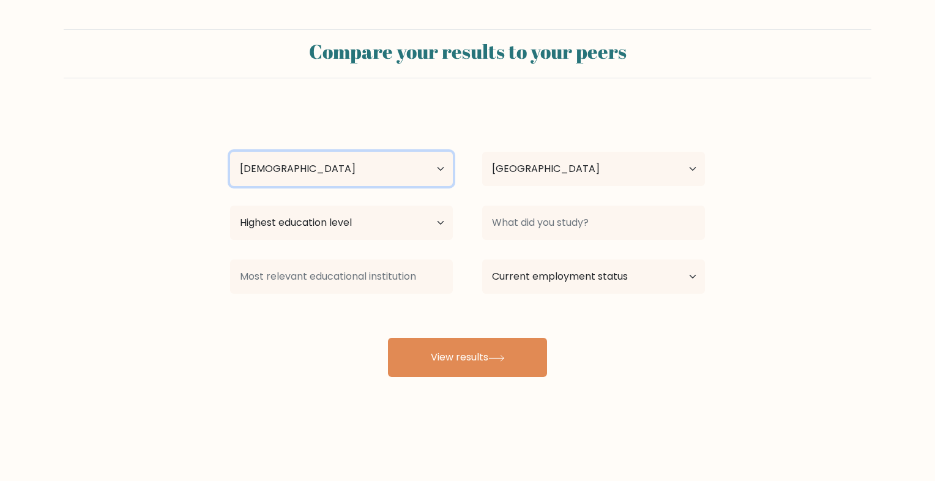
click at [230, 152] on select "Age Under 18 years old 18-24 years old 25-34 years old 35-44 years old 45-54 ye…" at bounding box center [341, 169] width 223 height 34
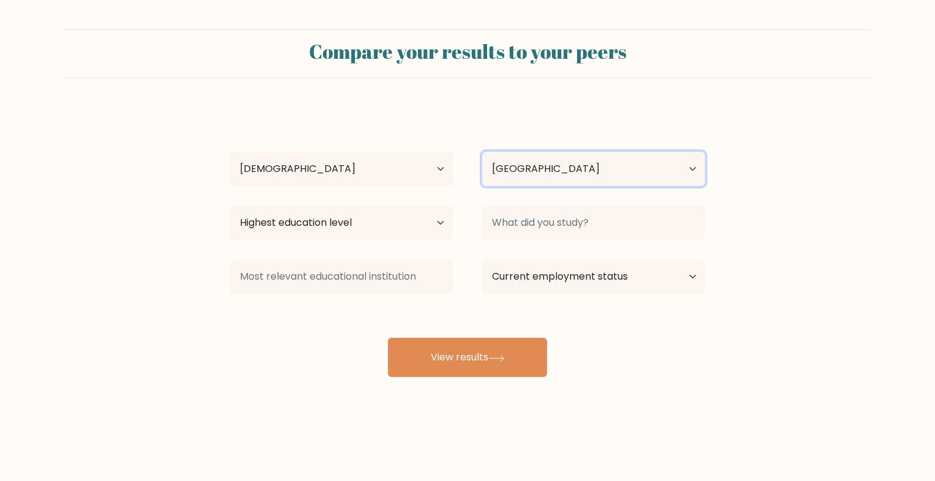
click at [535, 176] on select "Country Afghanistan Albania Algeria American Samoa Andorra Angola Anguilla Anta…" at bounding box center [593, 169] width 223 height 34
click at [565, 178] on select "Country Afghanistan Albania Algeria American Samoa Andorra Angola Anguilla Anta…" at bounding box center [593, 169] width 223 height 34
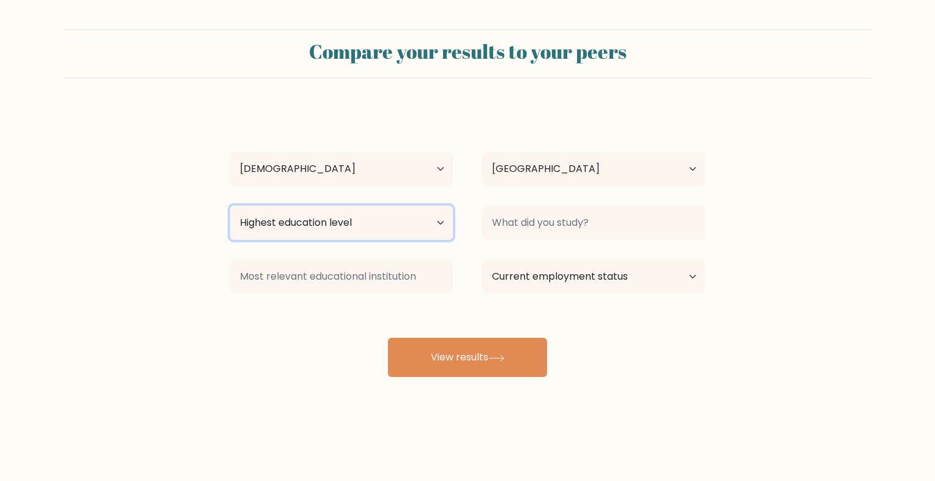
click at [382, 228] on select "Highest education level No schooling Primary Lower Secondary Upper Secondary Oc…" at bounding box center [341, 223] width 223 height 34
select select "bachelors_degree"
click at [230, 206] on select "Highest education level No schooling Primary Lower Secondary Upper Secondary Oc…" at bounding box center [341, 223] width 223 height 34
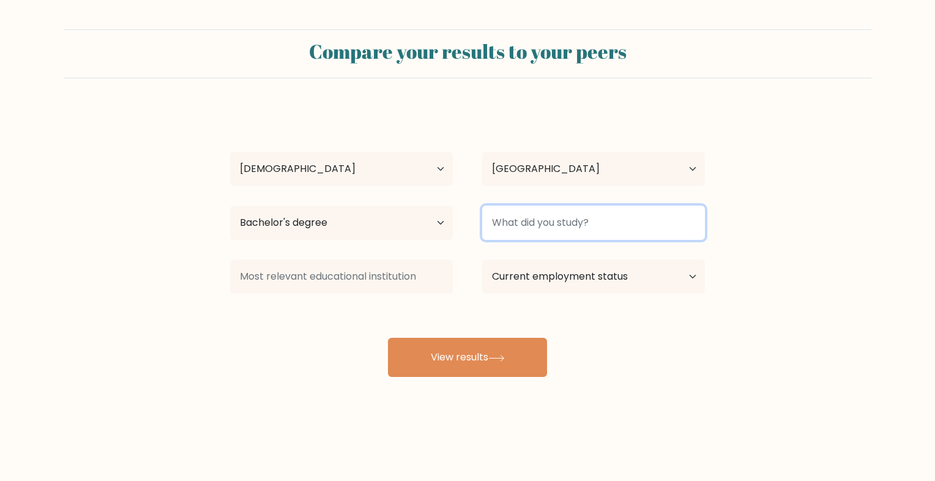
click at [549, 219] on input at bounding box center [593, 223] width 223 height 34
type input "B"
type input "i"
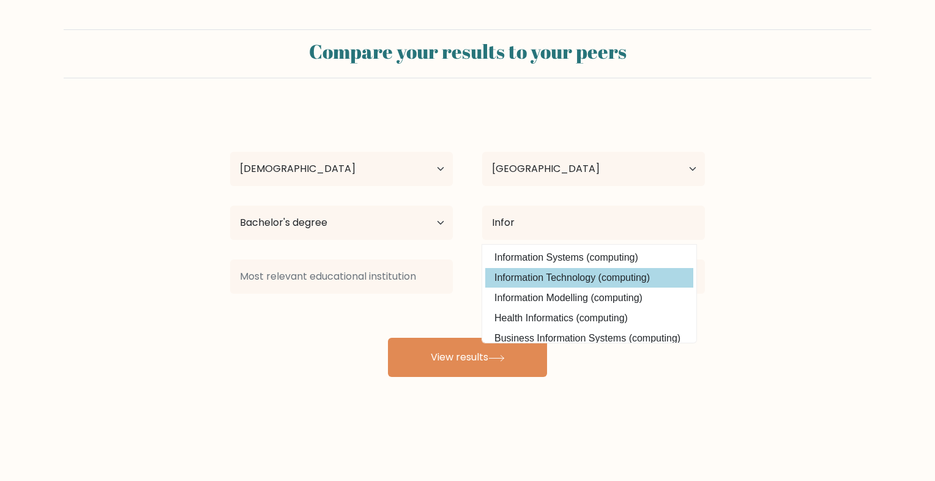
click at [536, 271] on option "Information Technology (computing)" at bounding box center [589, 278] width 208 height 20
type input "Information Technology"
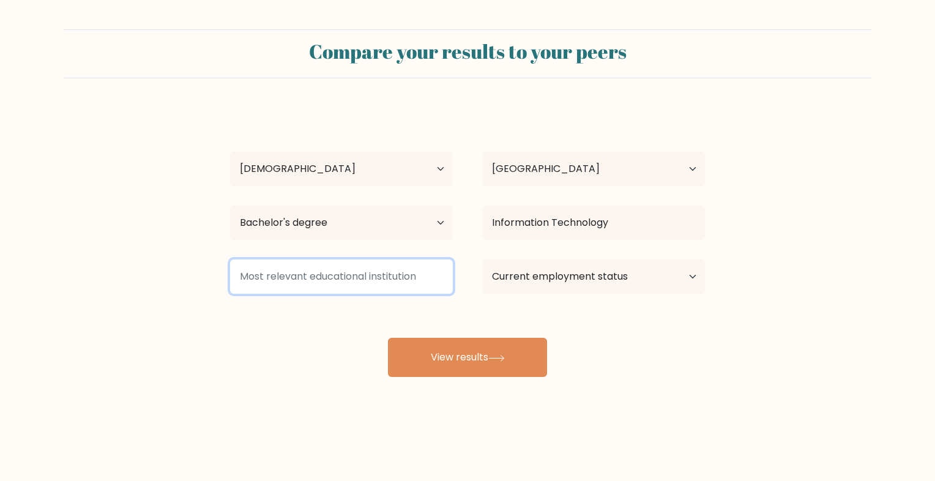
click at [381, 278] on input at bounding box center [341, 277] width 223 height 34
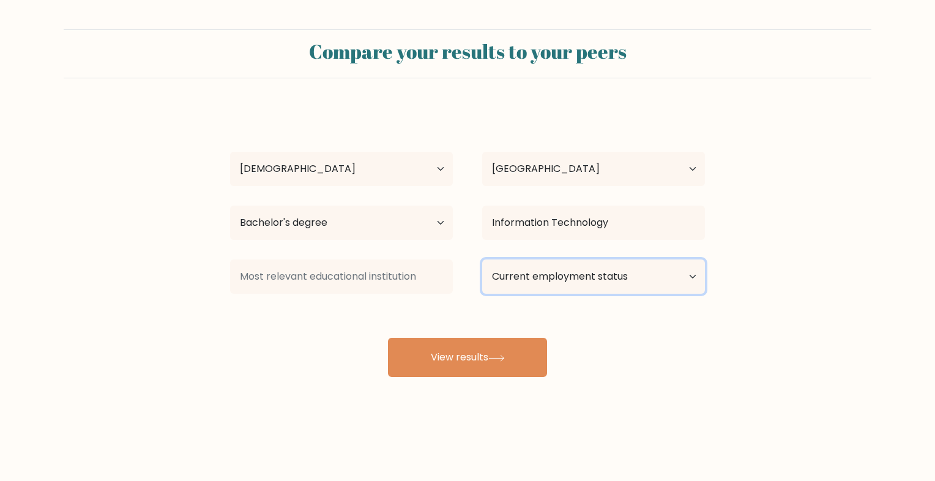
click at [574, 283] on select "Current employment status Employed Student Retired Other / prefer not to answer" at bounding box center [593, 277] width 223 height 34
select select "student"
click at [482, 260] on select "Current employment status Employed Student Retired Other / prefer not to answer" at bounding box center [593, 277] width 223 height 34
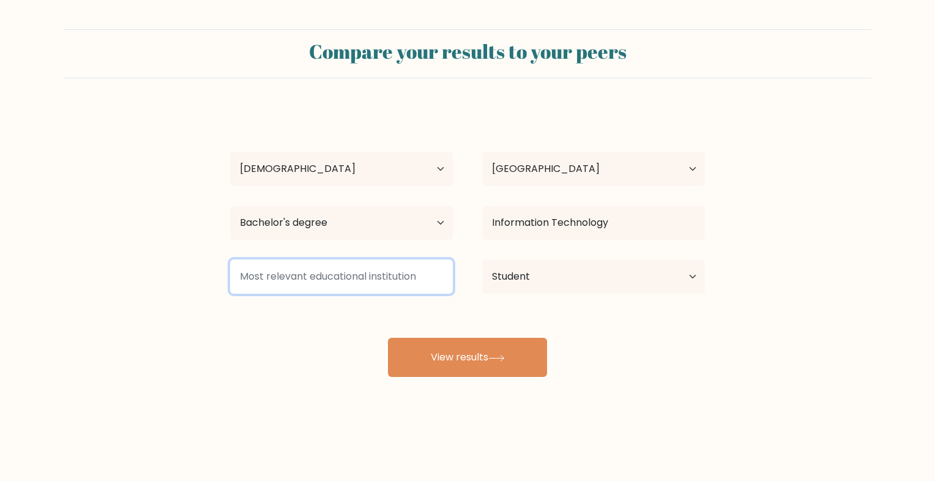
click at [405, 287] on input at bounding box center [341, 277] width 223 height 34
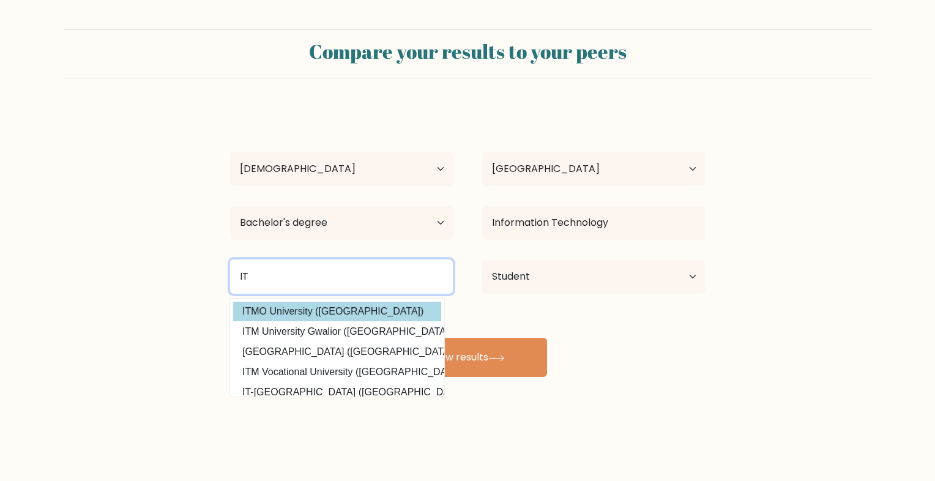
type input "I"
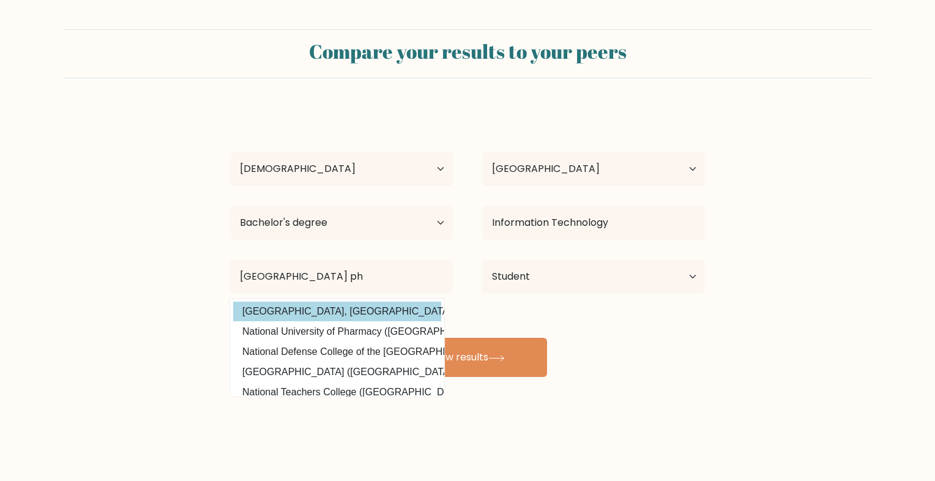
click at [375, 305] on option "National University, Philippines (Philippines)" at bounding box center [337, 312] width 208 height 20
type input "[GEOGRAPHIC_DATA], [GEOGRAPHIC_DATA]"
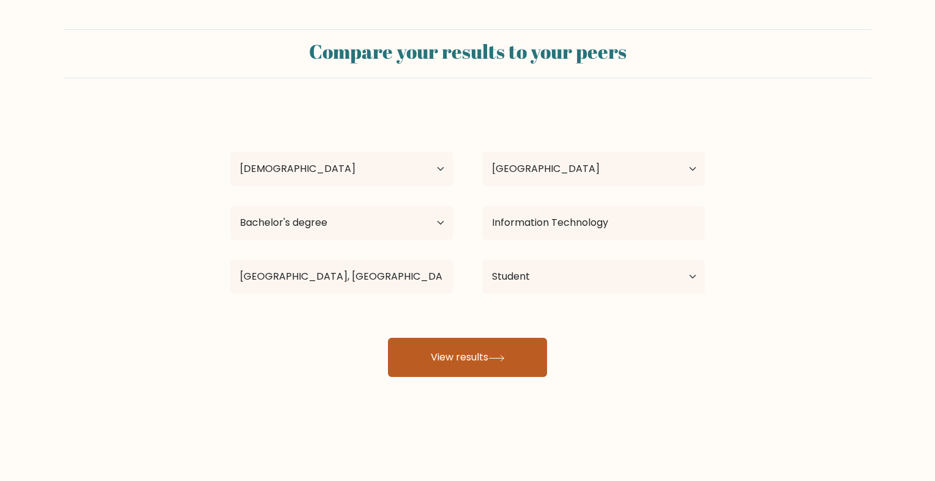
click at [480, 351] on button "View results" at bounding box center [467, 357] width 159 height 39
